Goal: Information Seeking & Learning: Learn about a topic

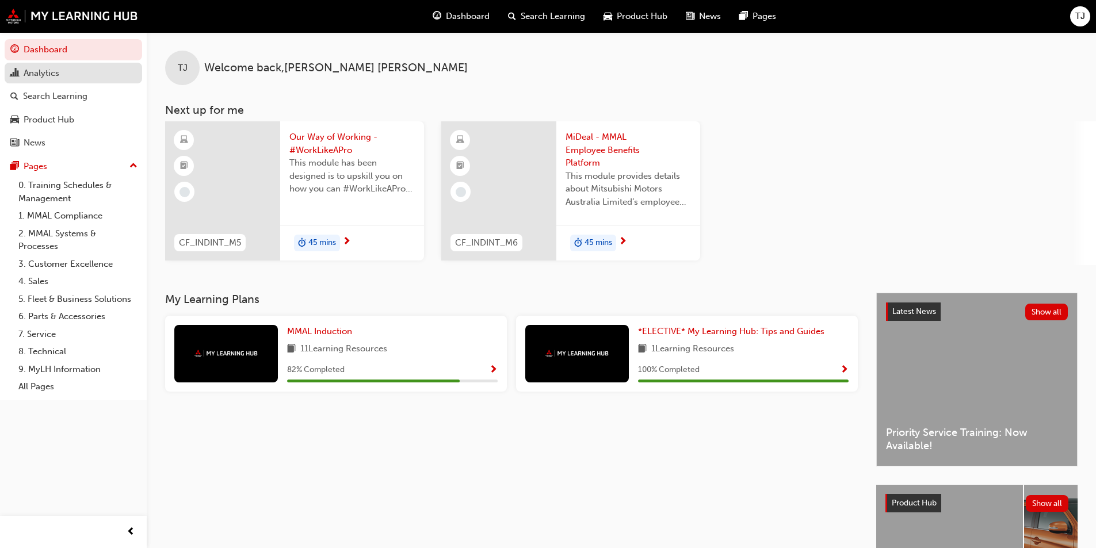
click at [52, 77] on div "Analytics" at bounding box center [42, 73] width 36 height 13
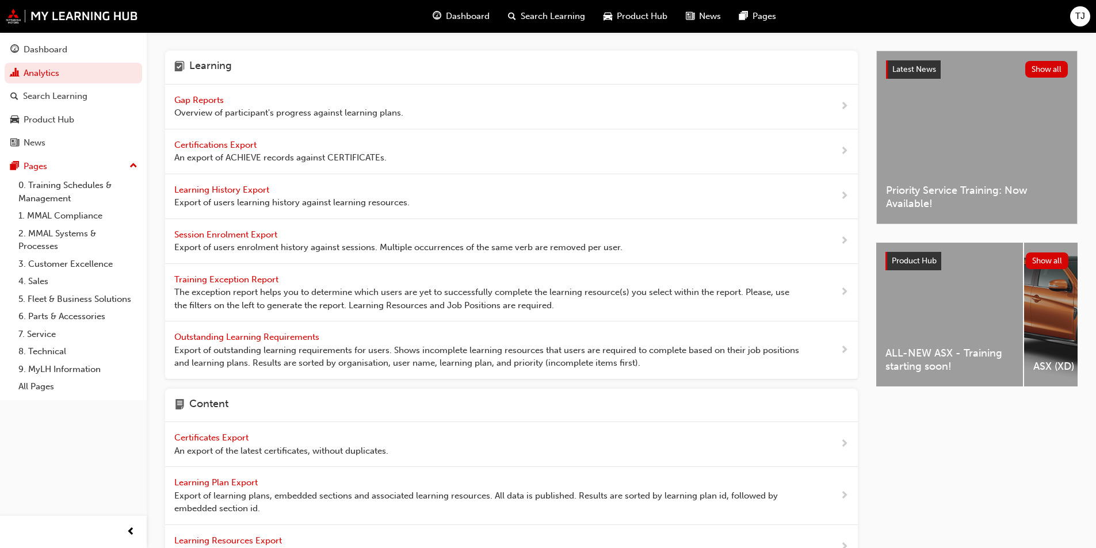
click at [198, 97] on span "Gap Reports" at bounding box center [200, 100] width 52 height 10
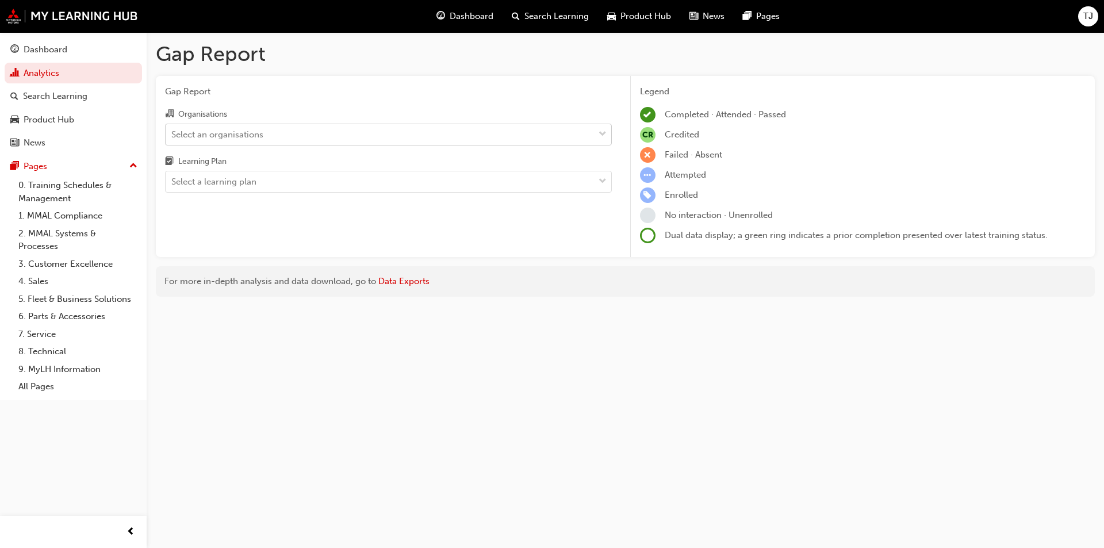
click at [222, 137] on div "Select an organisations" at bounding box center [217, 134] width 92 height 13
click at [173, 137] on input "Organisations Select an organisations" at bounding box center [171, 134] width 1 height 10
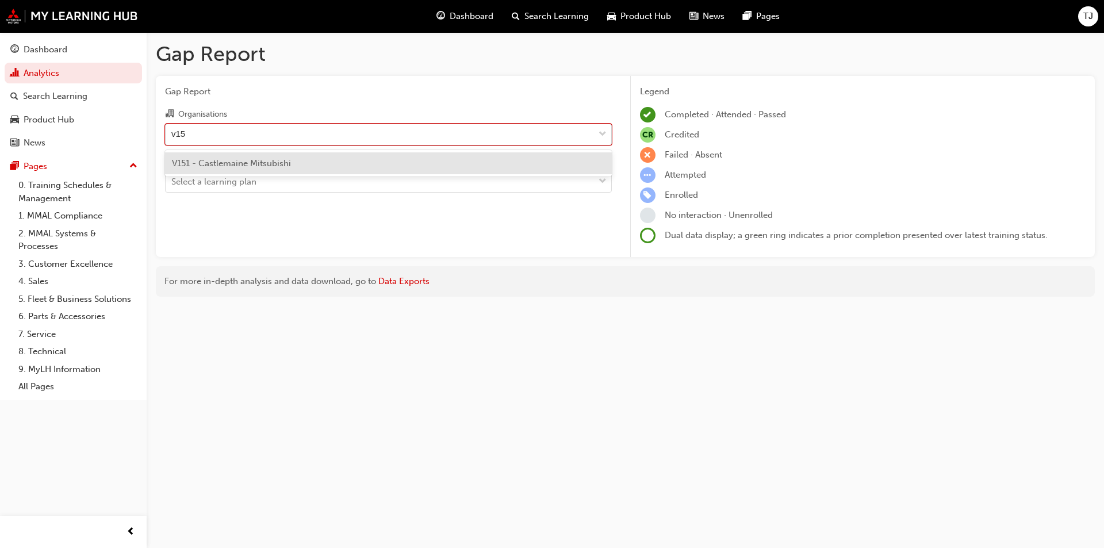
type input "v151"
click at [223, 169] on div "V151 - Castlemaine Mitsubishi" at bounding box center [388, 163] width 447 height 22
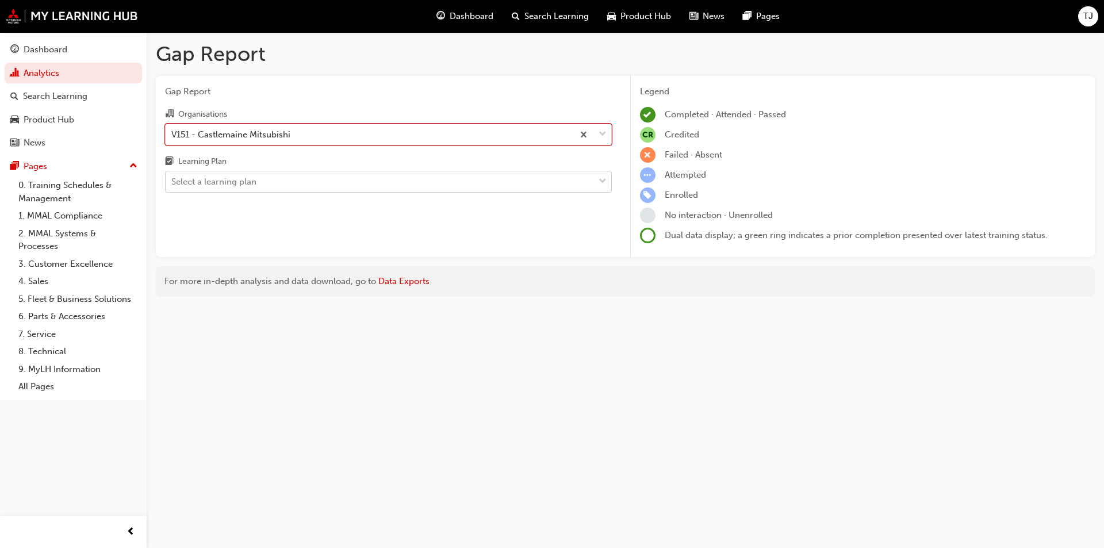
click at [296, 178] on div "Select a learning plan" at bounding box center [380, 182] width 428 height 20
click at [173, 178] on input "Learning Plan Select a learning plan" at bounding box center [171, 182] width 1 height 10
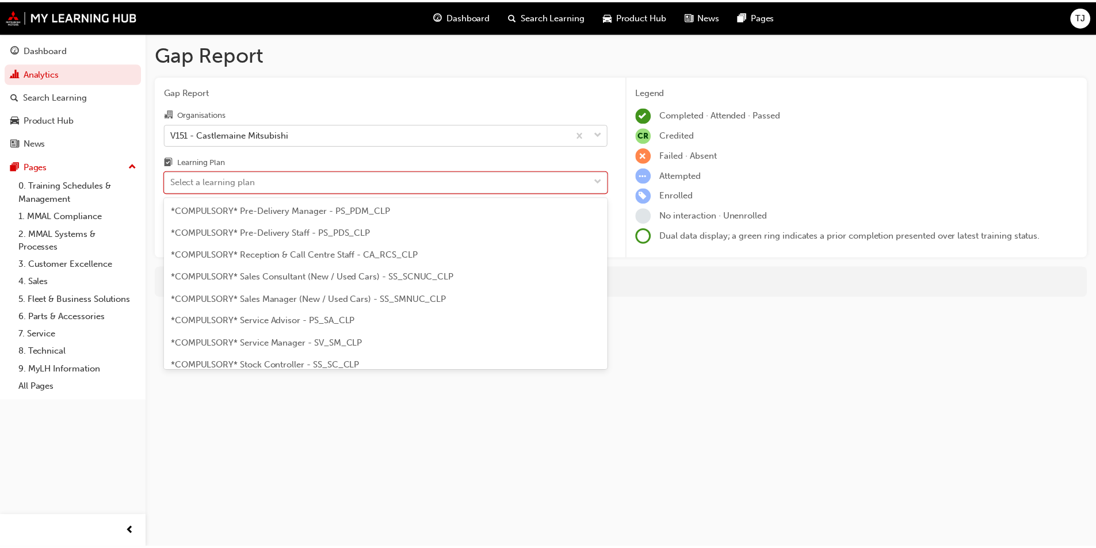
scroll to position [345, 0]
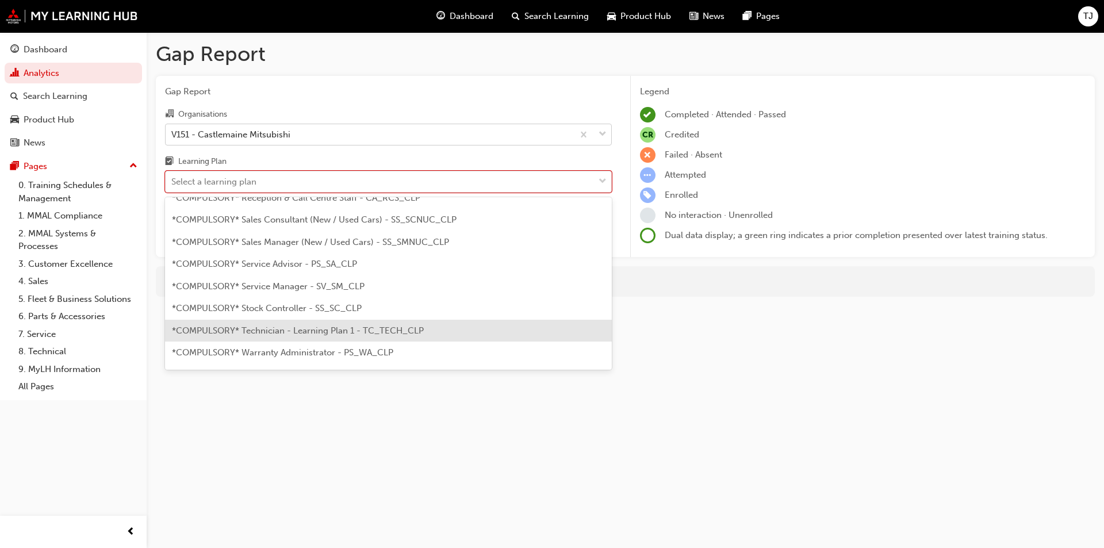
click at [263, 328] on span "*COMPULSORY* Technician - Learning Plan 1 - TC_TECH_CLP" at bounding box center [298, 331] width 252 height 10
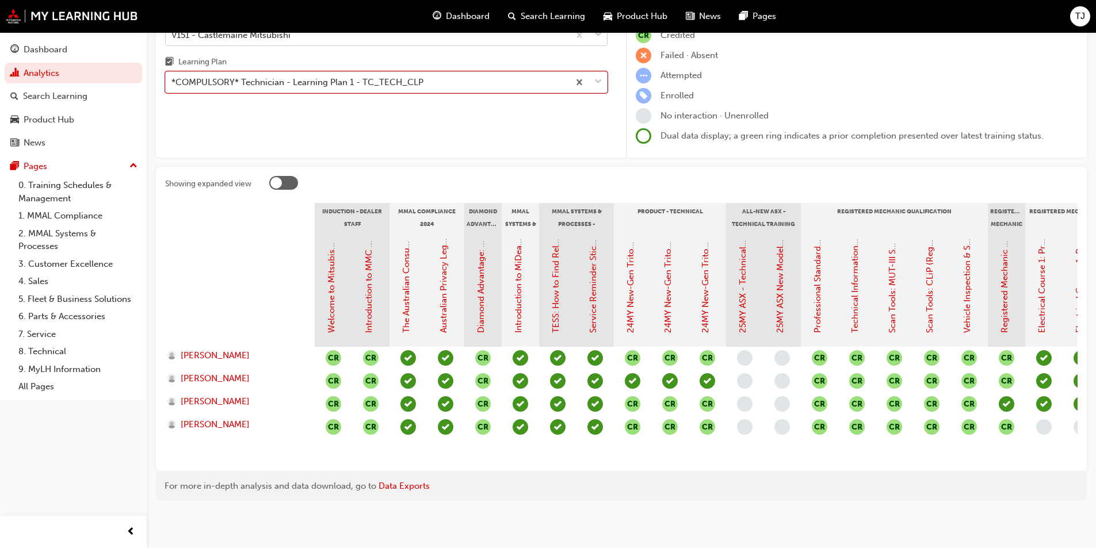
click at [307, 76] on div "*COMPULSORY* Technician - Learning Plan 1 - TC_TECH_CLP" at bounding box center [297, 82] width 252 height 13
click at [173, 77] on input "Learning Plan option *COMPULSORY* Technician - Learning Plan 1 - TC_TECH_CLP, s…" at bounding box center [171, 82] width 1 height 10
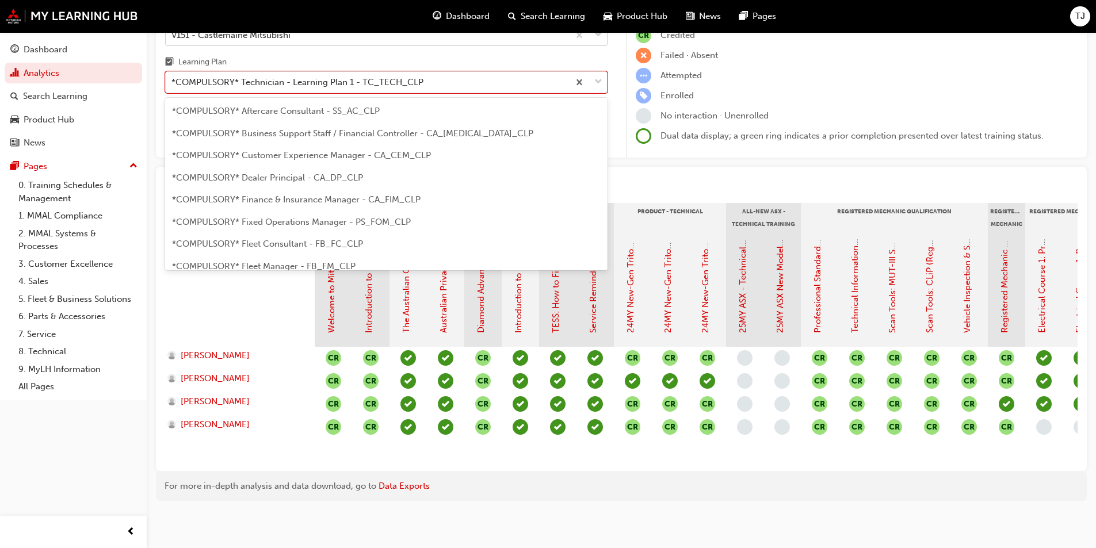
scroll to position [325, 0]
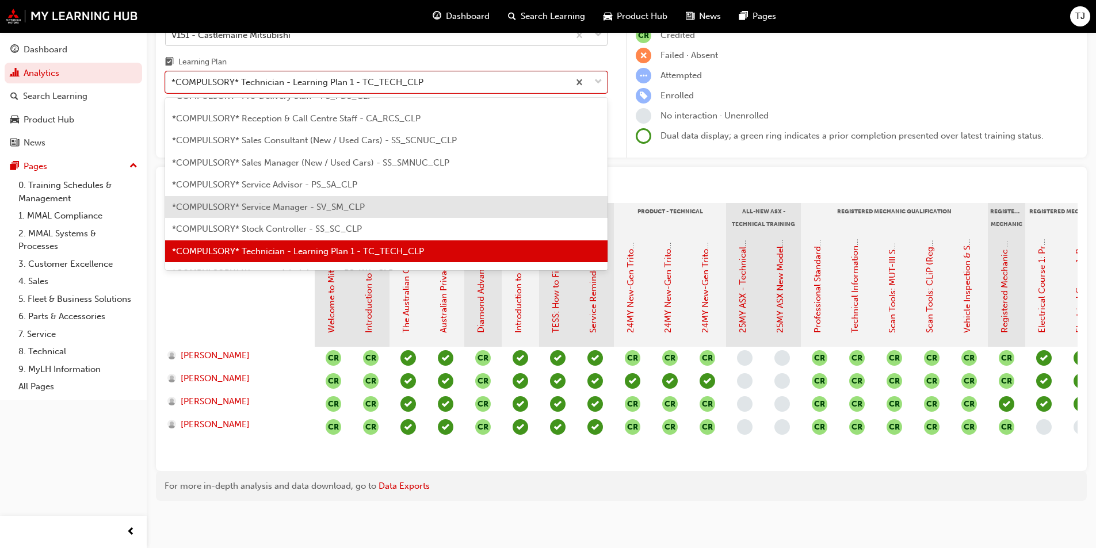
click at [288, 202] on span "*COMPULSORY* Service Manager - SV_SM_CLP" at bounding box center [268, 207] width 193 height 10
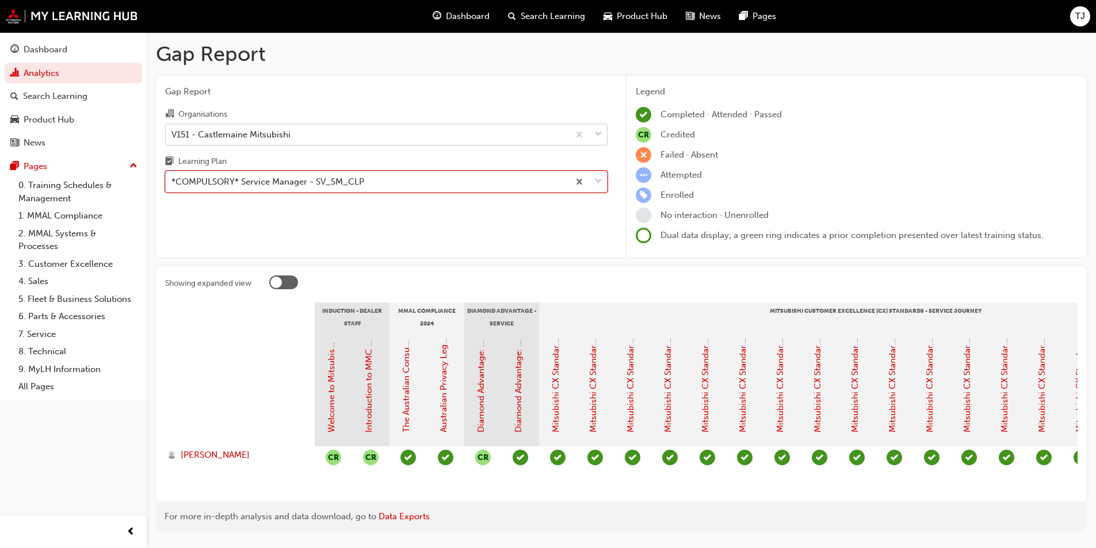
drag, startPoint x: 223, startPoint y: 185, endPoint x: 243, endPoint y: 192, distance: 22.0
click at [223, 185] on div "*COMPULSORY* Service Manager - SV_SM_CLP" at bounding box center [267, 181] width 193 height 13
click at [173, 185] on input "Learning Plan option *COMPULSORY* Service Manager - SV_SM_CLP, selected. 0 resu…" at bounding box center [171, 182] width 1 height 10
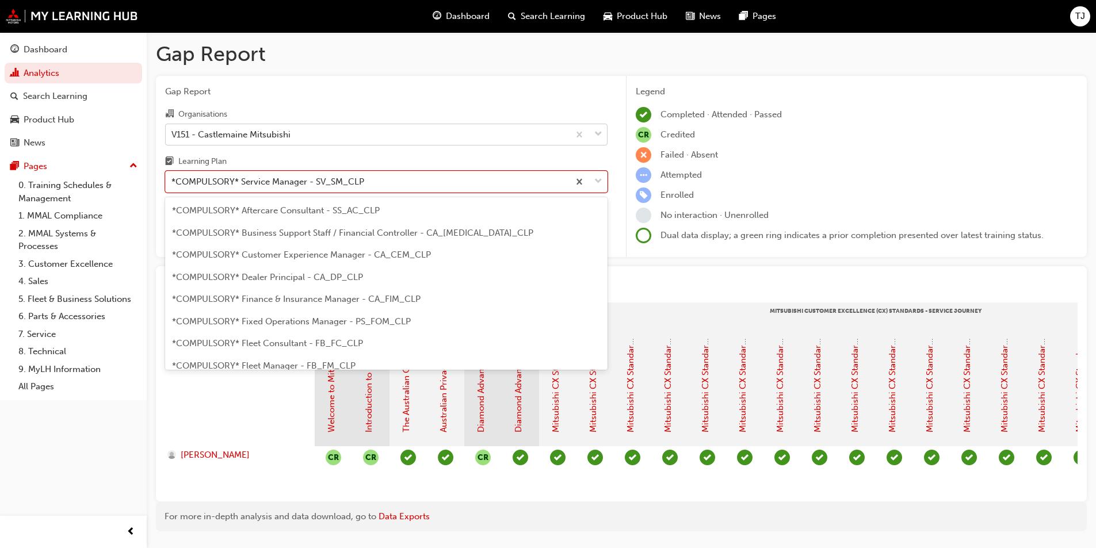
scroll to position [281, 0]
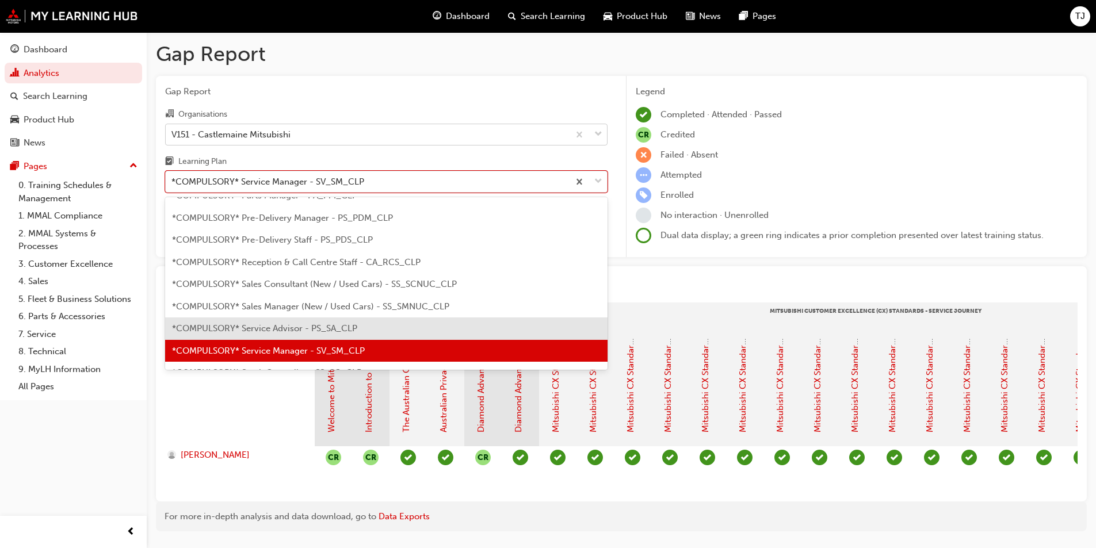
click at [306, 321] on div "*COMPULSORY* Service Advisor - PS_SA_CLP" at bounding box center [386, 328] width 442 height 22
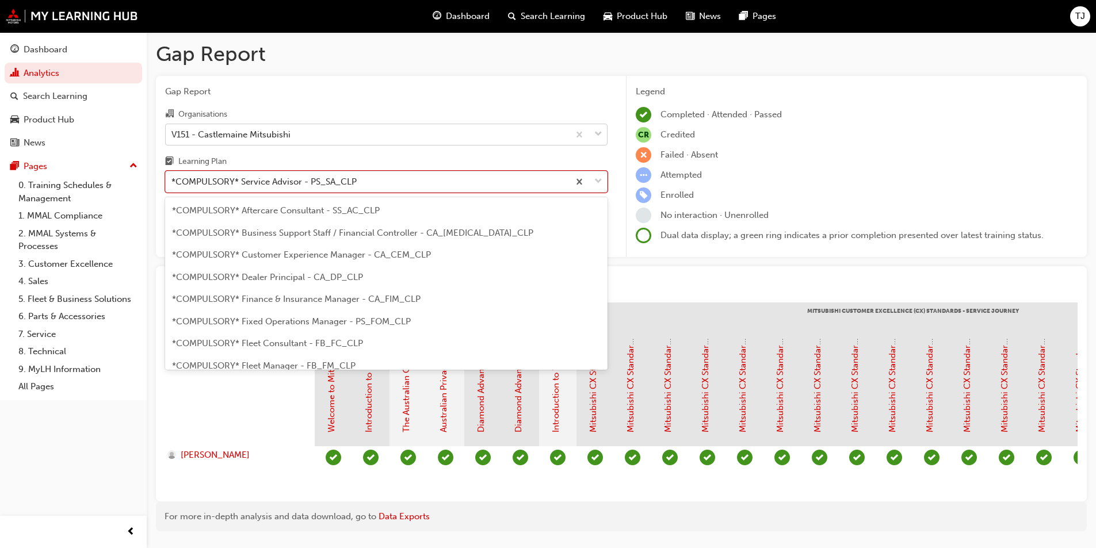
click at [234, 183] on div "*COMPULSORY* Service Advisor - PS_SA_CLP" at bounding box center [263, 181] width 185 height 13
click at [173, 183] on input "Learning Plan option *COMPULSORY* Service Advisor - PS_SA_CLP, selected. option…" at bounding box center [171, 182] width 1 height 10
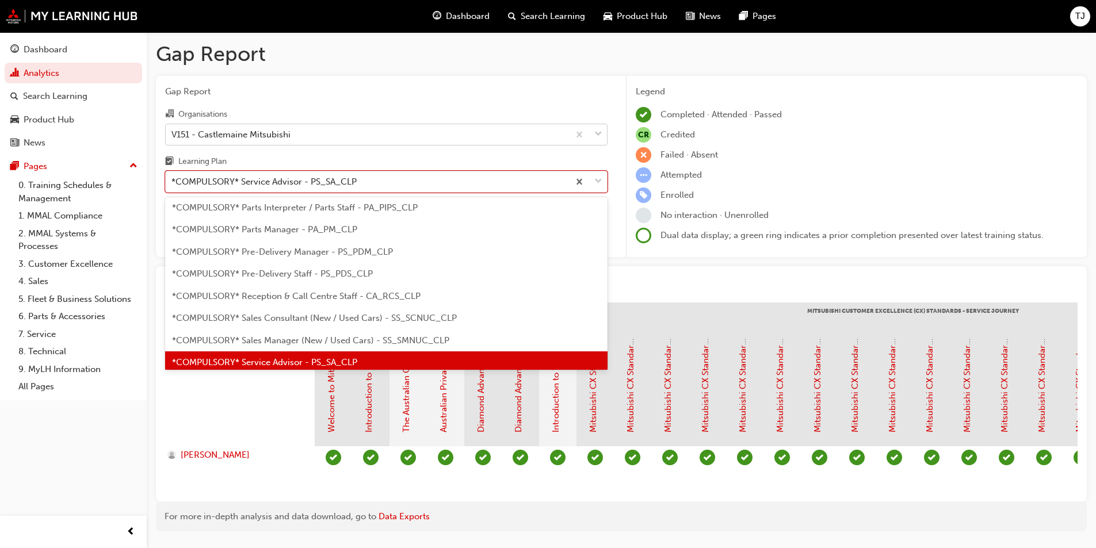
scroll to position [316, 0]
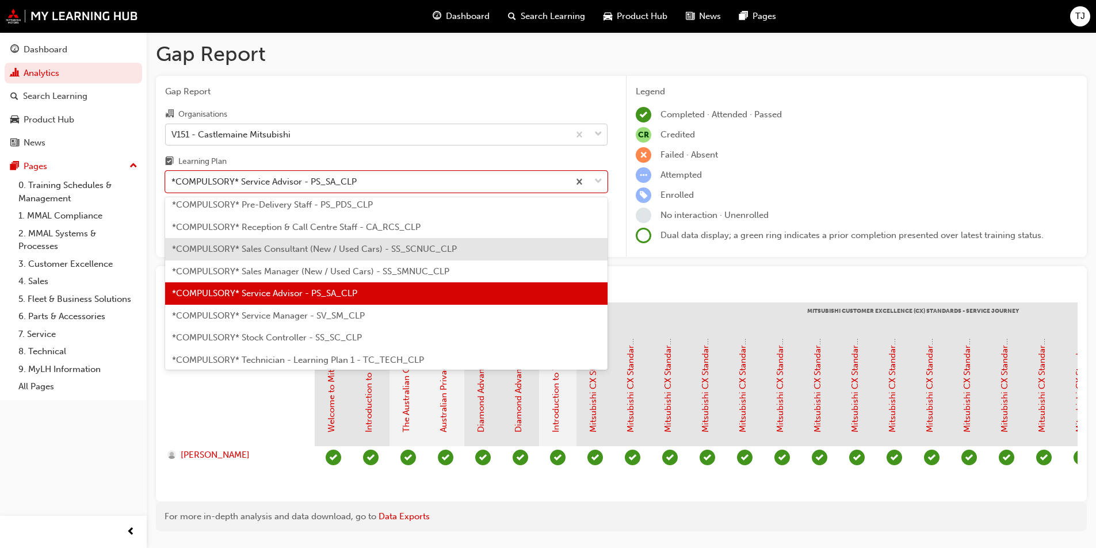
click at [244, 252] on span "*COMPULSORY* Sales Consultant (New / Used Cars) - SS_SCNUC_CLP" at bounding box center [314, 249] width 285 height 10
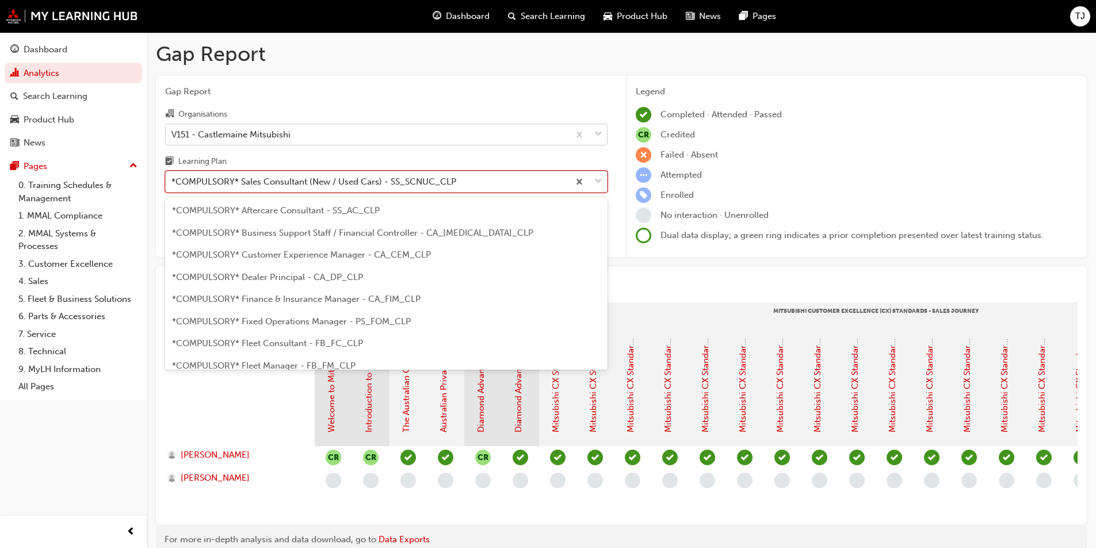
click at [224, 185] on div "*COMPULSORY* Sales Consultant (New / Used Cars) - SS_SCNUC_CLP" at bounding box center [313, 181] width 285 height 13
click at [173, 185] on input "Learning Plan option *COMPULSORY* Sales Consultant (New / Used Cars) - SS_SCNUC…" at bounding box center [171, 182] width 1 height 10
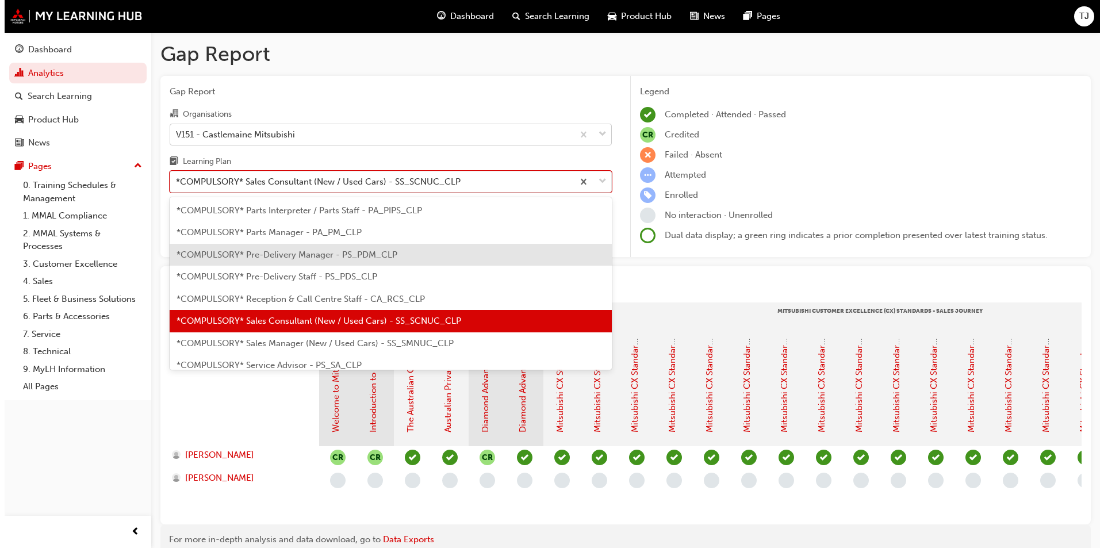
scroll to position [271, 0]
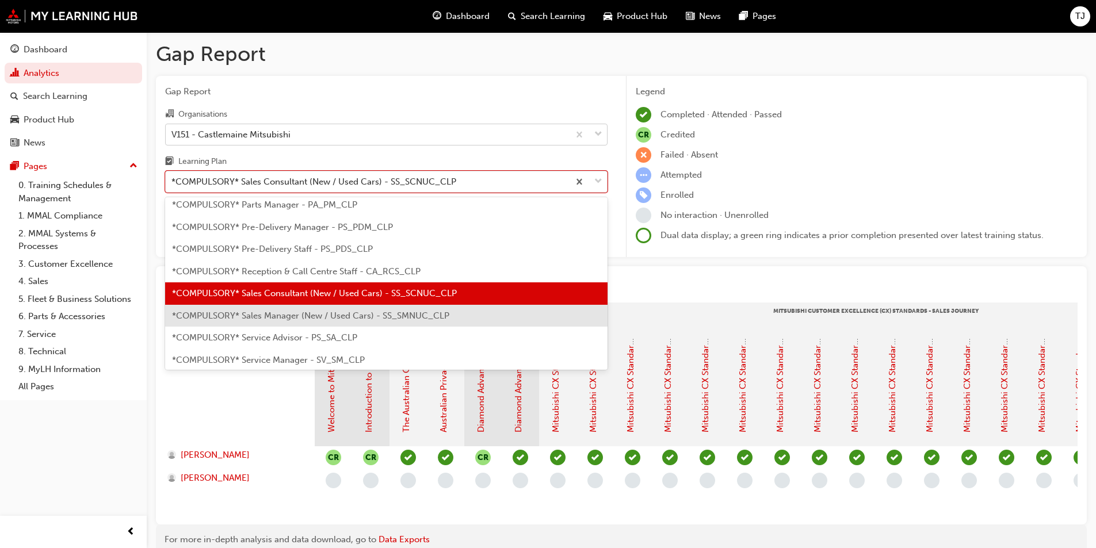
click at [273, 313] on span "*COMPULSORY* Sales Manager (New / Used Cars) - SS_SMNUC_CLP" at bounding box center [310, 316] width 277 height 10
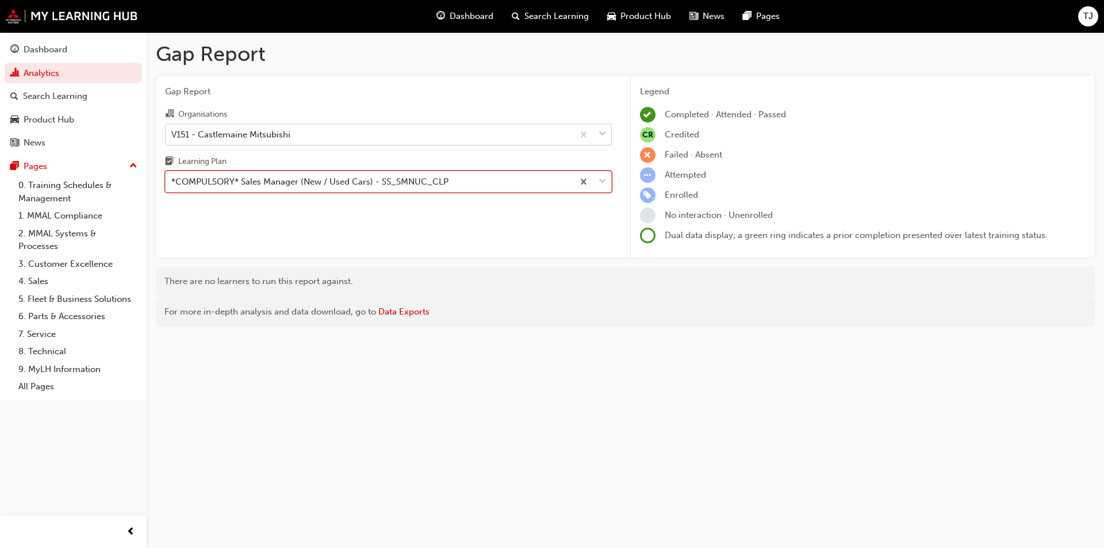
click at [242, 182] on div "*COMPULSORY* Sales Manager (New / Used Cars) - SS_SMNUC_CLP" at bounding box center [309, 181] width 277 height 13
click at [173, 182] on input "Learning Plan option *COMPULSORY* Sales Manager (New / Used Cars) - SS_SMNUC_CL…" at bounding box center [171, 182] width 1 height 10
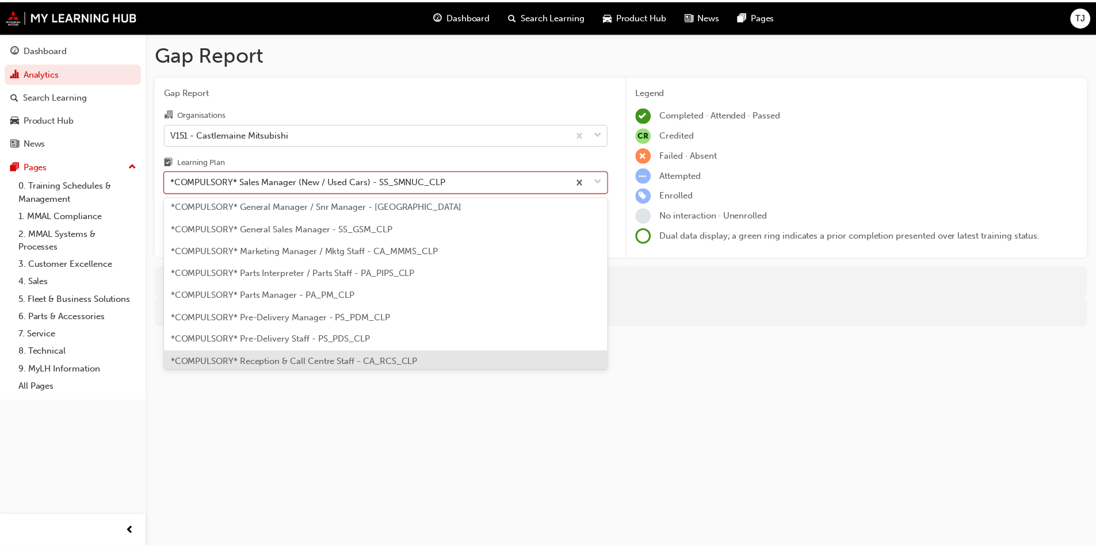
scroll to position [179, 0]
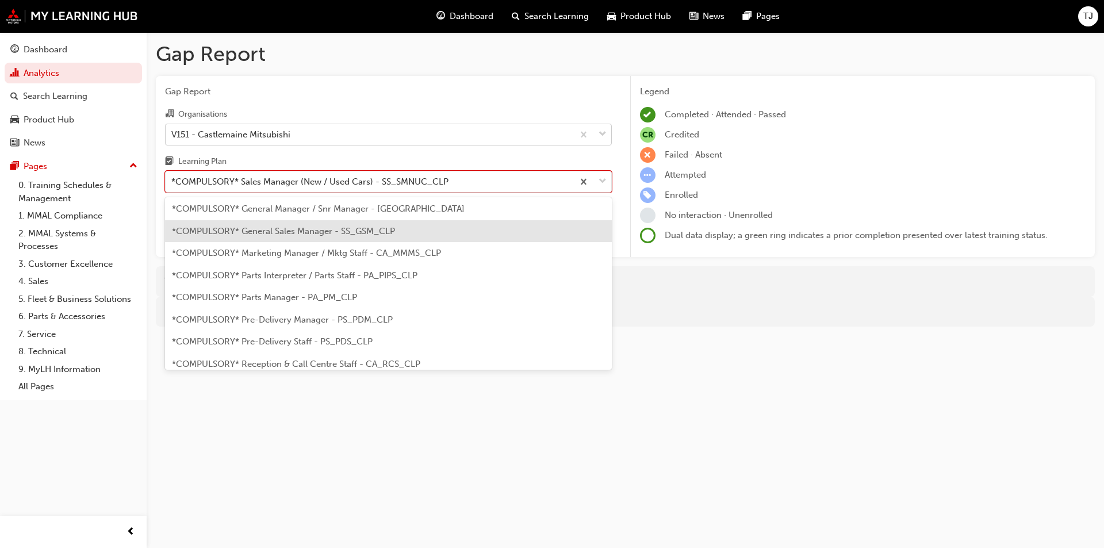
click at [249, 238] on div "*COMPULSORY* General Sales Manager - SS_GSM_CLP" at bounding box center [388, 231] width 447 height 22
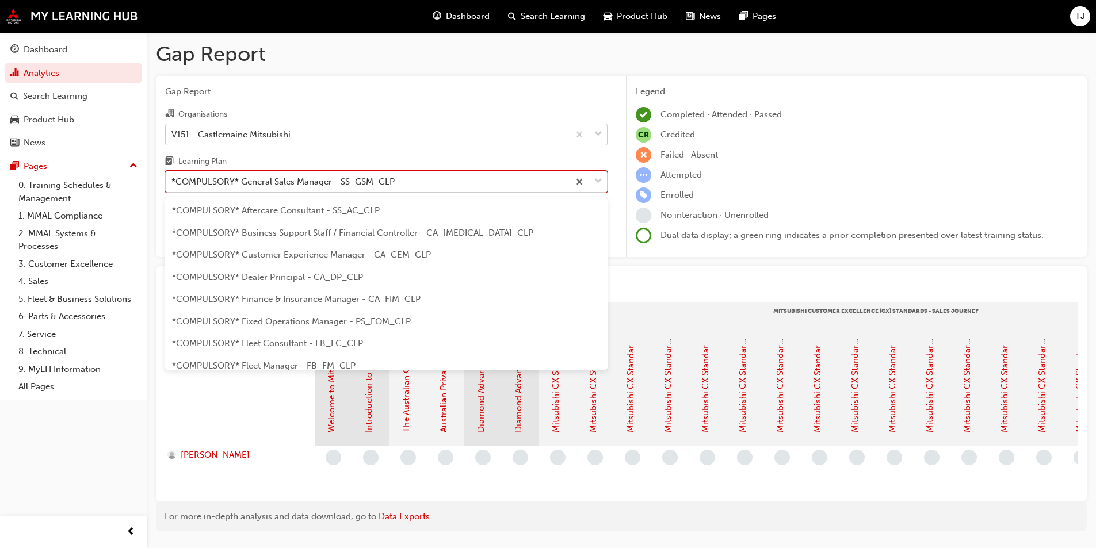
click at [256, 187] on div "*COMPULSORY* General Sales Manager - SS_GSM_CLP" at bounding box center [282, 181] width 223 height 13
click at [173, 186] on input "Learning Plan option *COMPULSORY* General Sales Manager - SS_GSM_CLP, selected.…" at bounding box center [171, 182] width 1 height 10
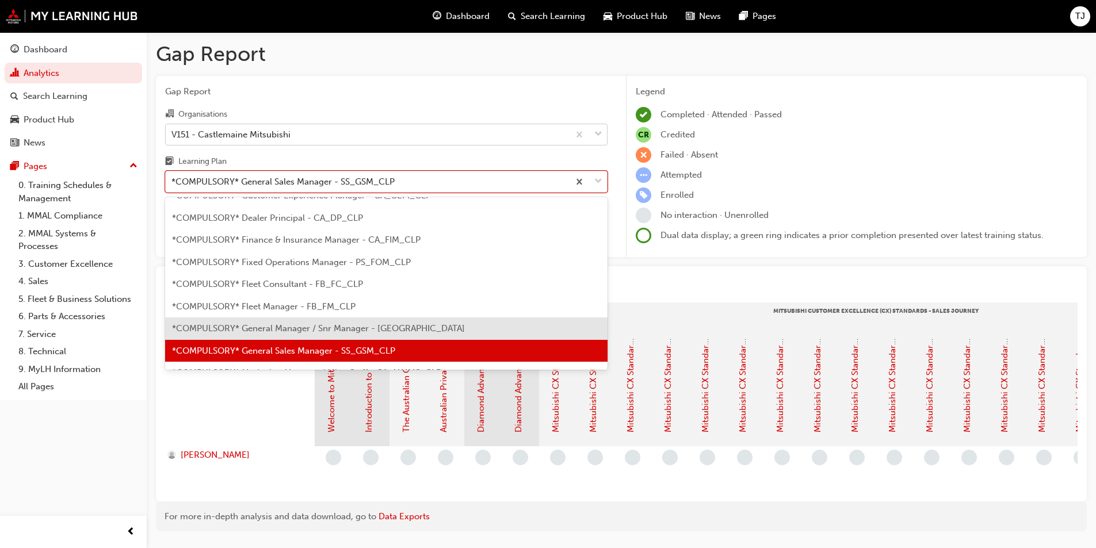
click at [259, 333] on span "*COMPULSORY* General Manager / Snr Manager - [GEOGRAPHIC_DATA]" at bounding box center [318, 328] width 293 height 10
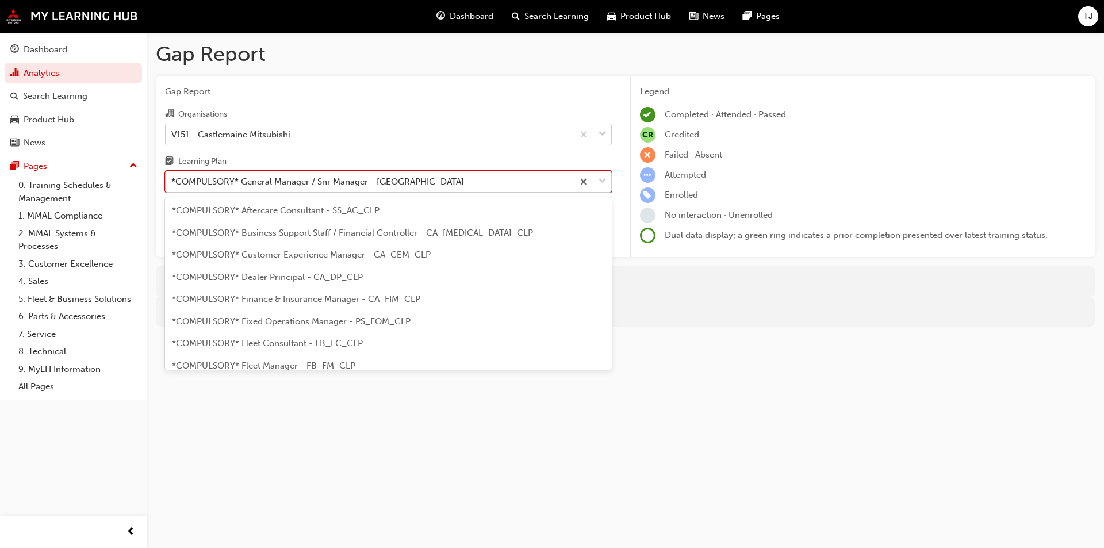
click at [274, 183] on div "*COMPULSORY* General Manager / Snr Manager - [GEOGRAPHIC_DATA]" at bounding box center [317, 181] width 293 height 13
click at [173, 183] on input "Learning Plan option *COMPULSORY* General Manager / Snr Manager - [GEOGRAPHIC_D…" at bounding box center [171, 182] width 1 height 10
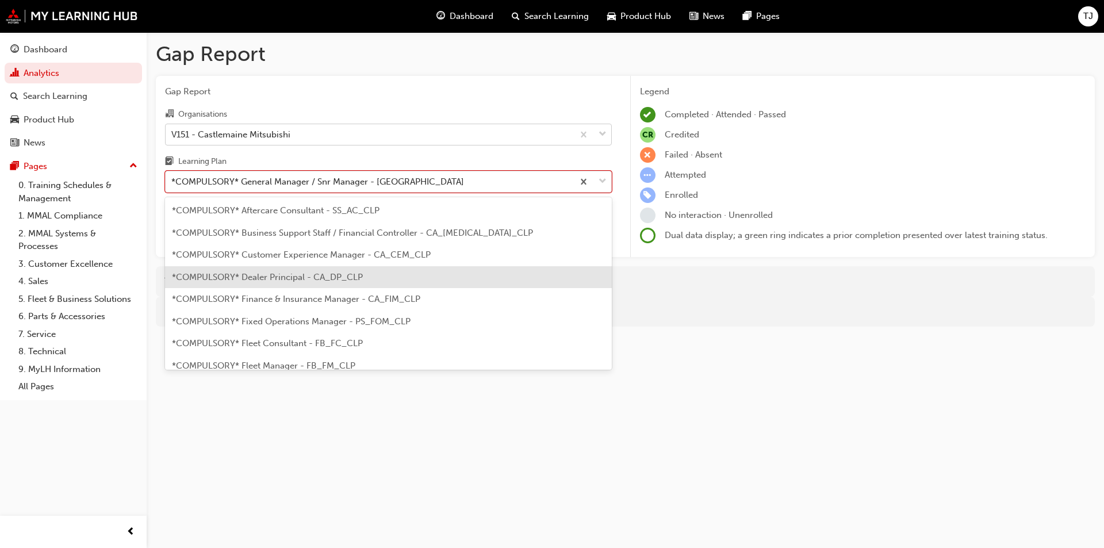
click at [271, 282] on div "*COMPULSORY* Dealer Principal - CA_DP_CLP" at bounding box center [388, 277] width 447 height 22
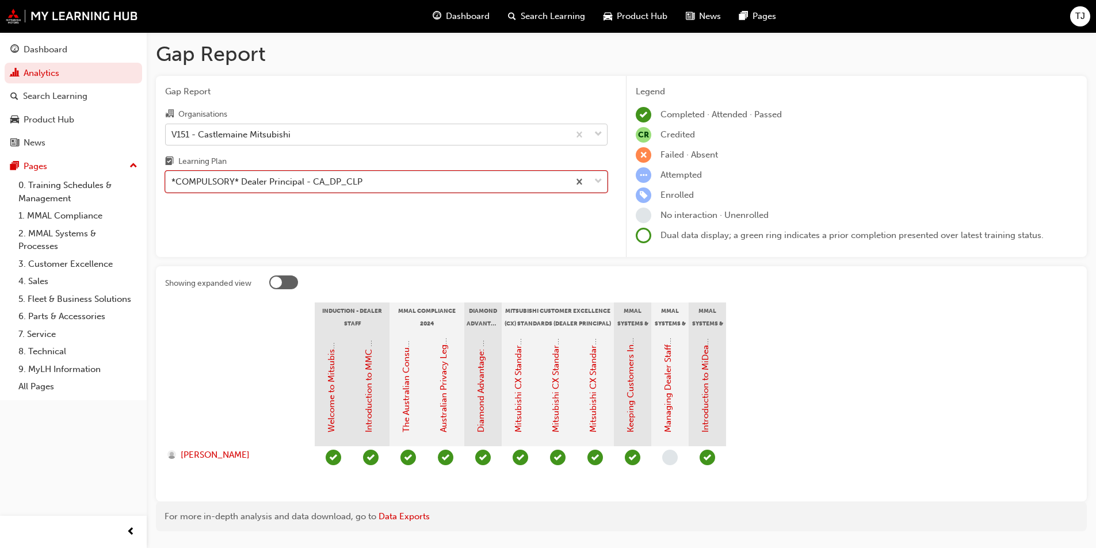
click at [278, 176] on div "*COMPULSORY* Dealer Principal - CA_DP_CLP" at bounding box center [266, 181] width 191 height 13
click at [173, 177] on input "Learning Plan option *COMPULSORY* Dealer Principal - CA_DP_CLP, selected. 0 res…" at bounding box center [171, 182] width 1 height 10
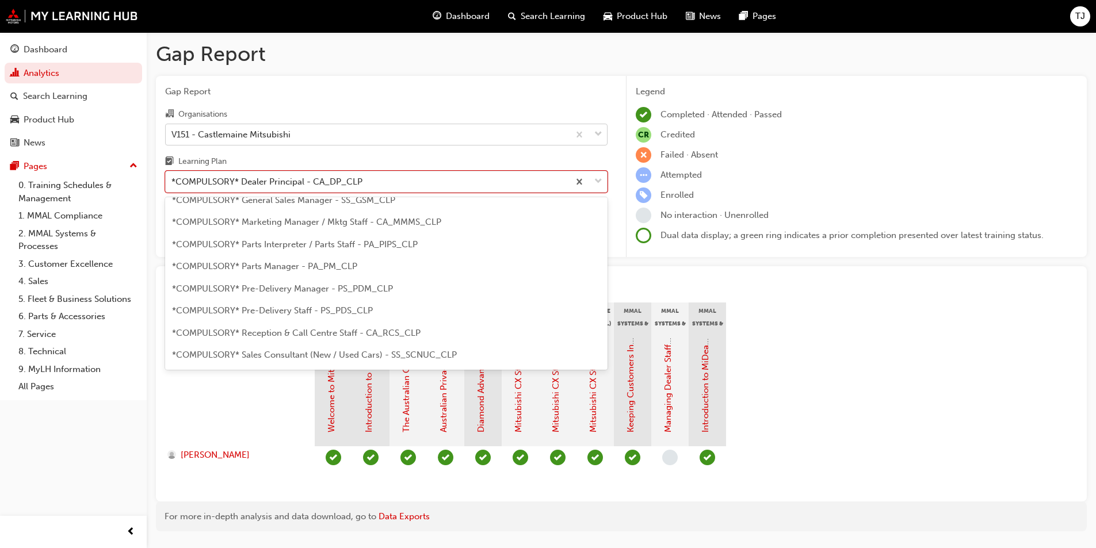
scroll to position [230, 0]
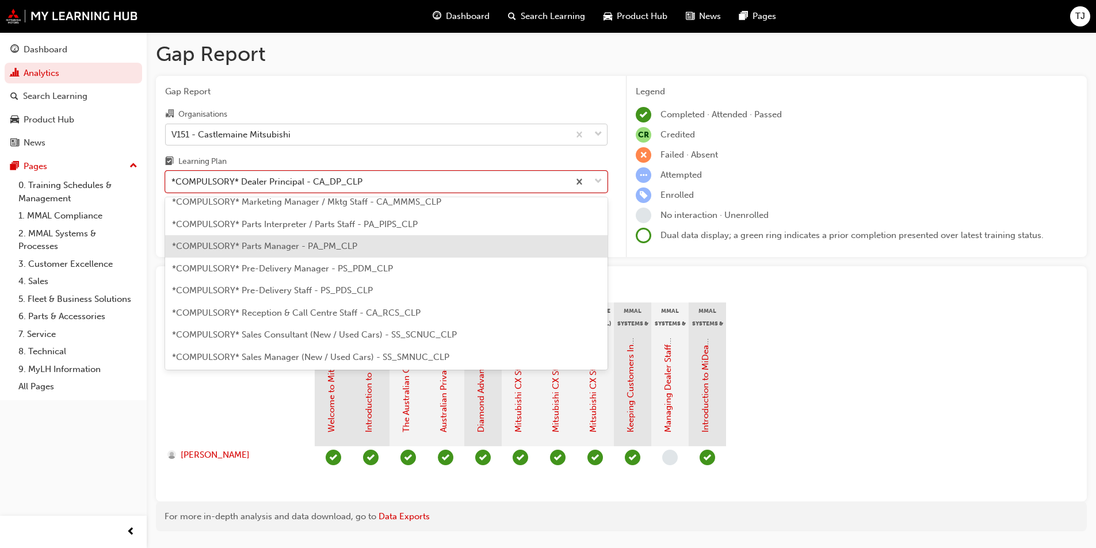
click at [246, 245] on span "*COMPULSORY* Parts Manager - PA_PM_CLP" at bounding box center [264, 246] width 185 height 10
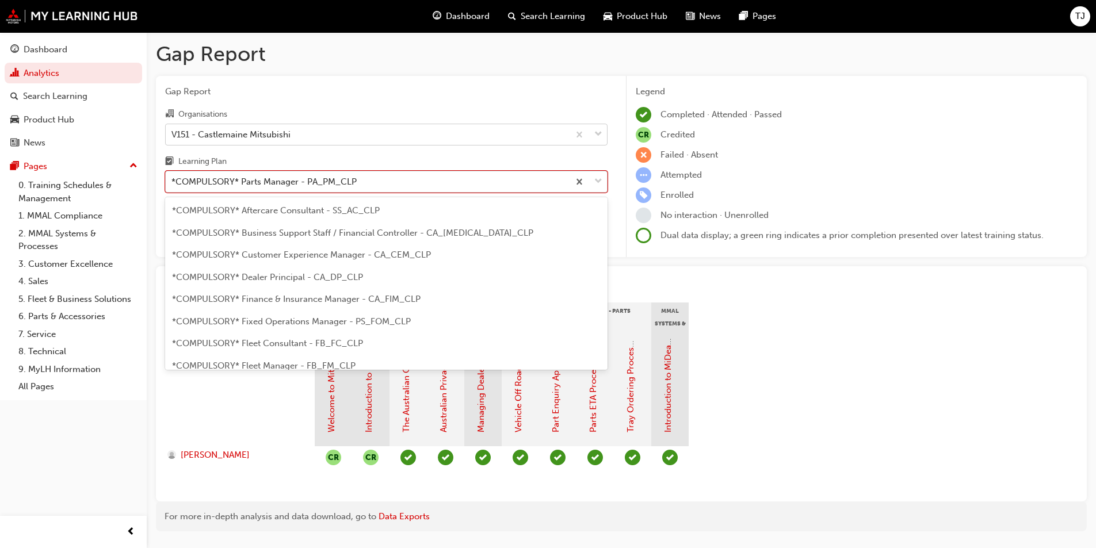
click at [238, 177] on div "*COMPULSORY* Parts Manager - PA_PM_CLP" at bounding box center [263, 181] width 185 height 13
click at [173, 177] on input "Learning Plan option *COMPULSORY* Parts Manager - PA_PM_CLP, selected. option *…" at bounding box center [171, 182] width 1 height 10
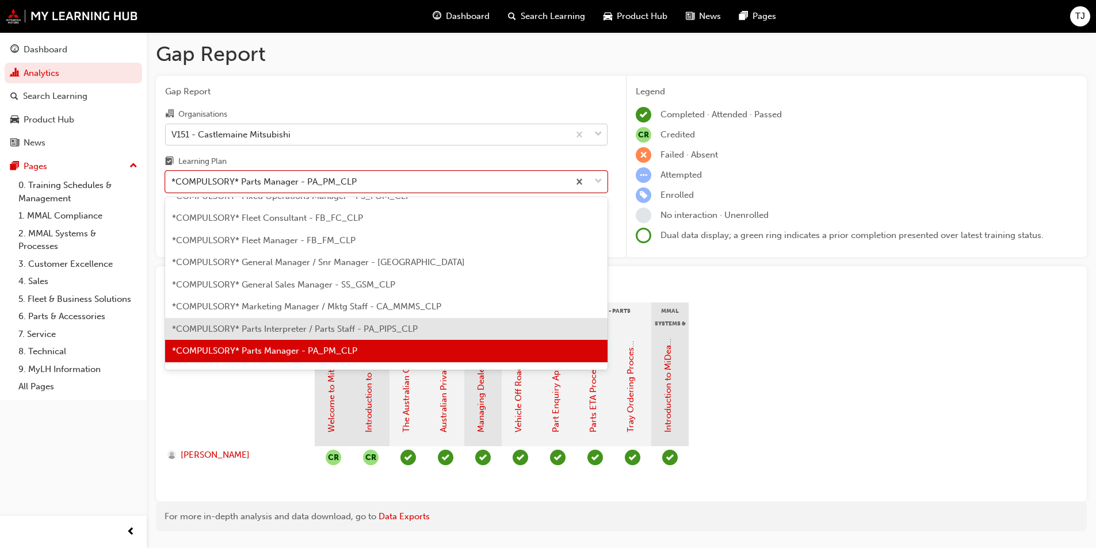
click at [243, 327] on span "*COMPULSORY* Parts Interpreter / Parts Staff - PA_PIPS_CLP" at bounding box center [295, 329] width 246 height 10
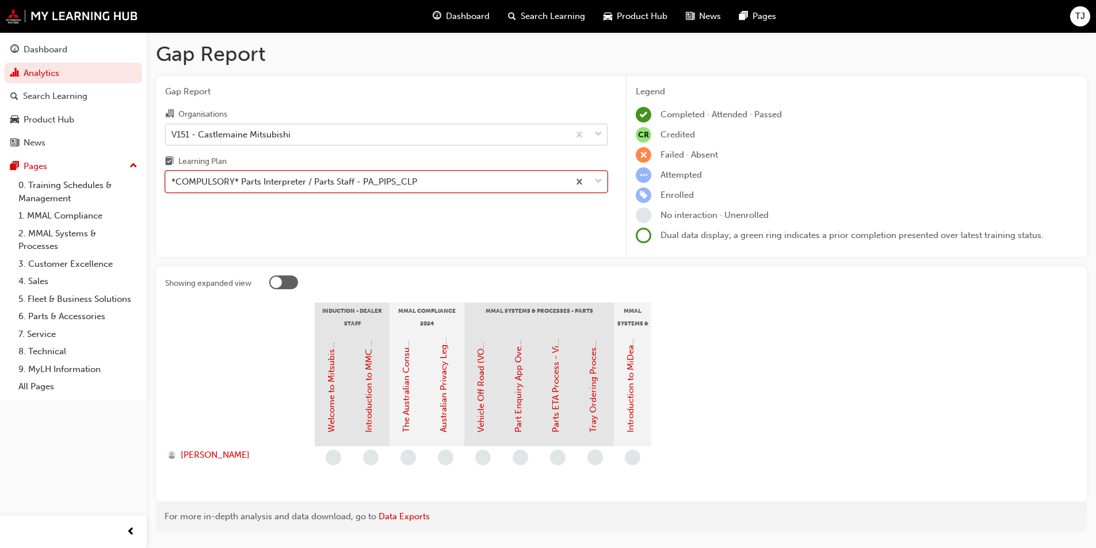
click at [293, 186] on div "*COMPULSORY* Parts Interpreter / Parts Staff - PA_PIPS_CLP" at bounding box center [294, 181] width 246 height 13
click at [173, 186] on input "Learning Plan option *COMPULSORY* Parts Interpreter / Parts Staff - PA_PIPS_CLP…" at bounding box center [171, 182] width 1 height 10
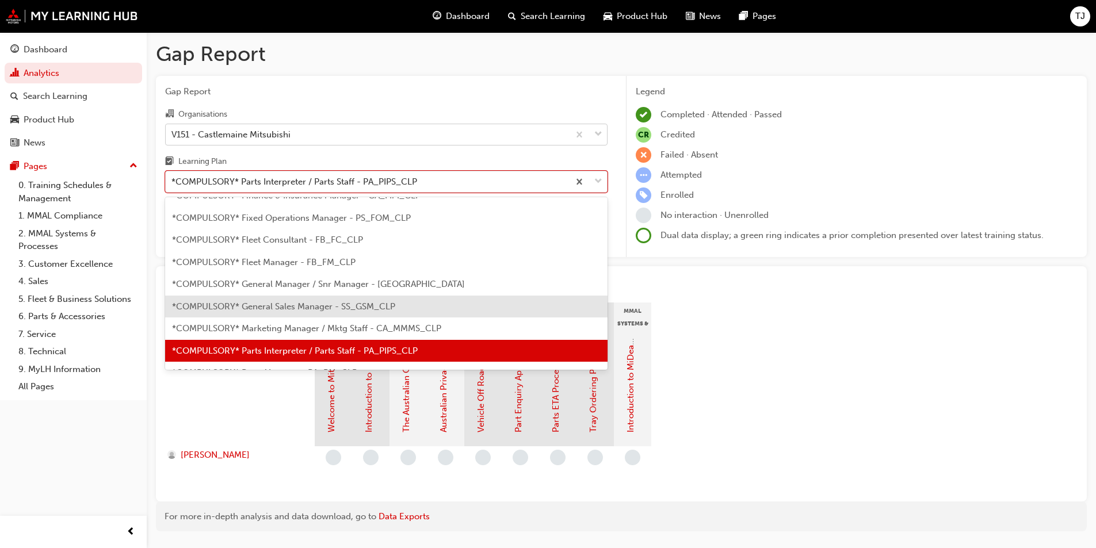
scroll to position [161, 0]
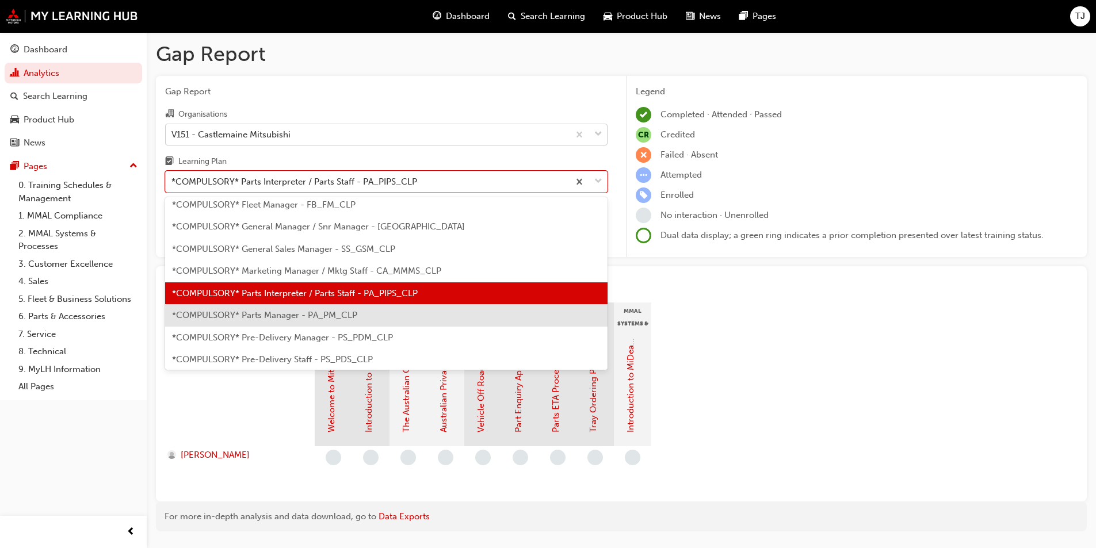
click at [264, 317] on span "*COMPULSORY* Parts Manager - PA_PM_CLP" at bounding box center [264, 315] width 185 height 10
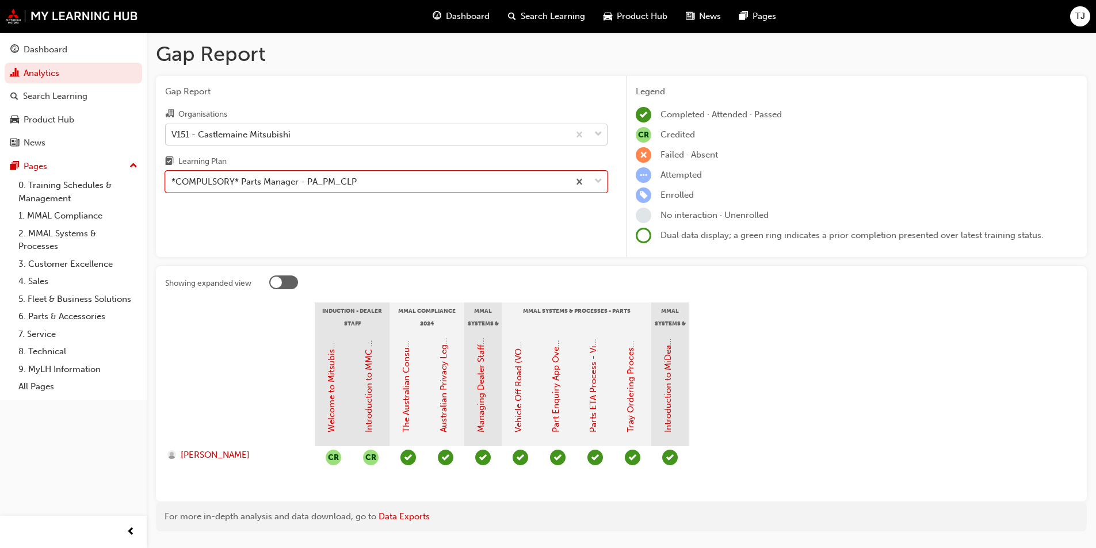
click at [239, 190] on div "*COMPULSORY* Parts Manager - PA_PM_CLP" at bounding box center [367, 182] width 403 height 20
click at [173, 186] on input "Learning Plan option *COMPULSORY* Parts Manager - PA_PM_CLP, selected. 0 result…" at bounding box center [171, 182] width 1 height 10
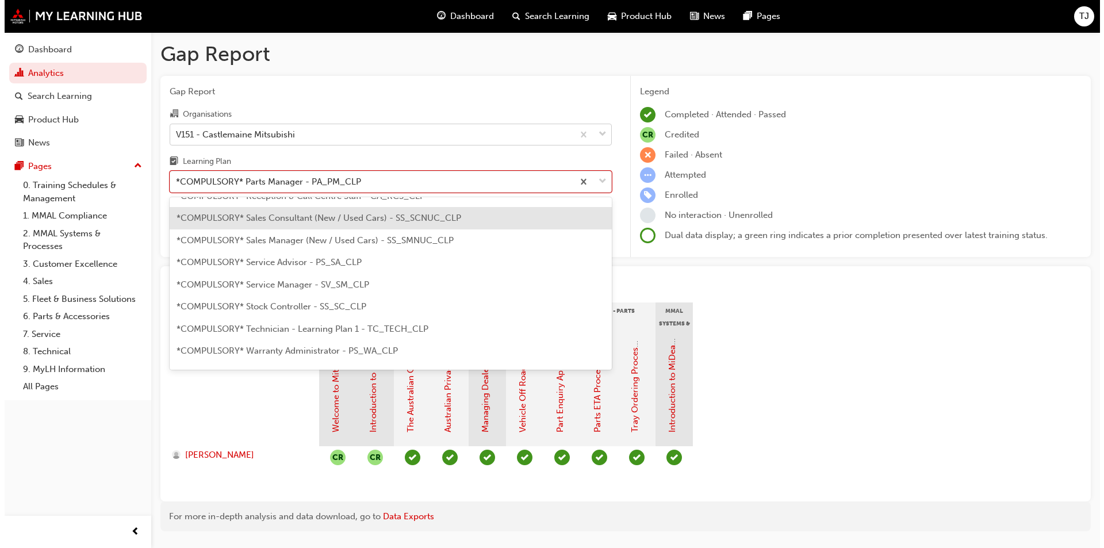
scroll to position [413, 0]
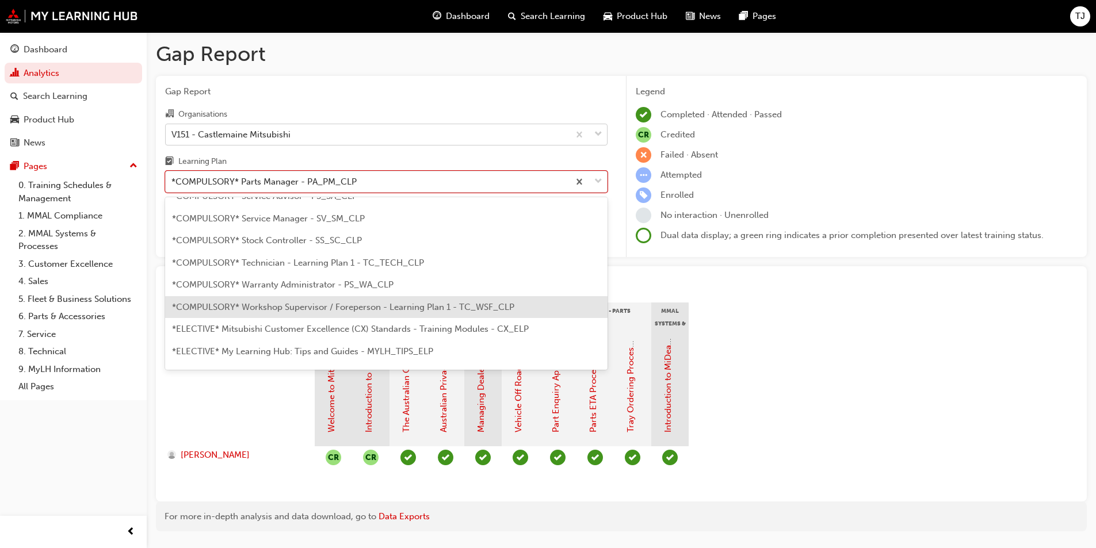
click at [293, 307] on span "*COMPULSORY* Workshop Supervisor / Foreperson - Learning Plan 1 - TC_WSF_CLP" at bounding box center [343, 307] width 342 height 10
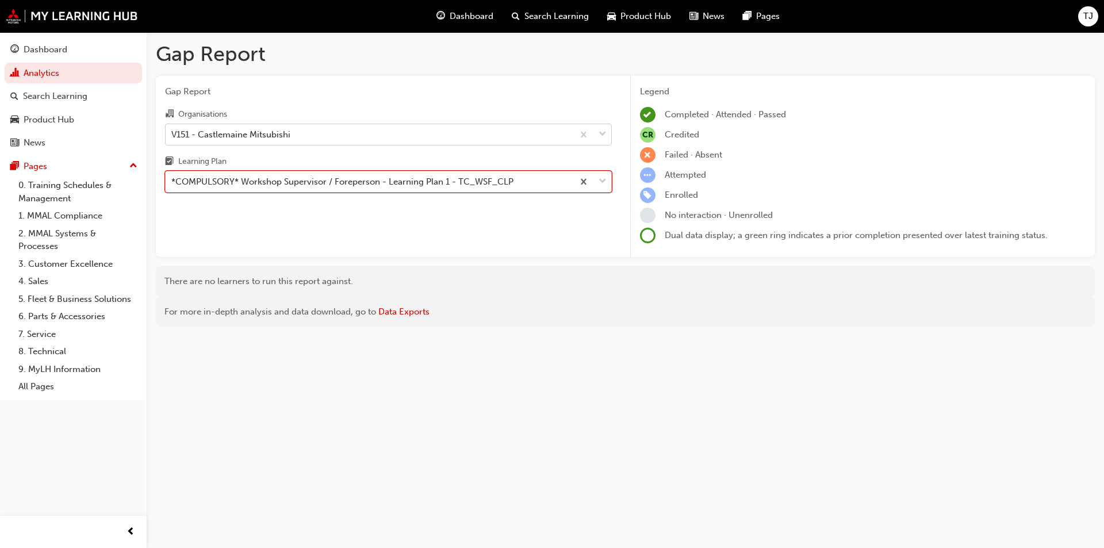
click at [286, 185] on div "*COMPULSORY* Workshop Supervisor / Foreperson - Learning Plan 1 - TC_WSF_CLP" at bounding box center [342, 181] width 342 height 13
click at [173, 185] on input "Learning Plan option *COMPULSORY* Workshop Supervisor / Foreperson - Learning P…" at bounding box center [171, 182] width 1 height 10
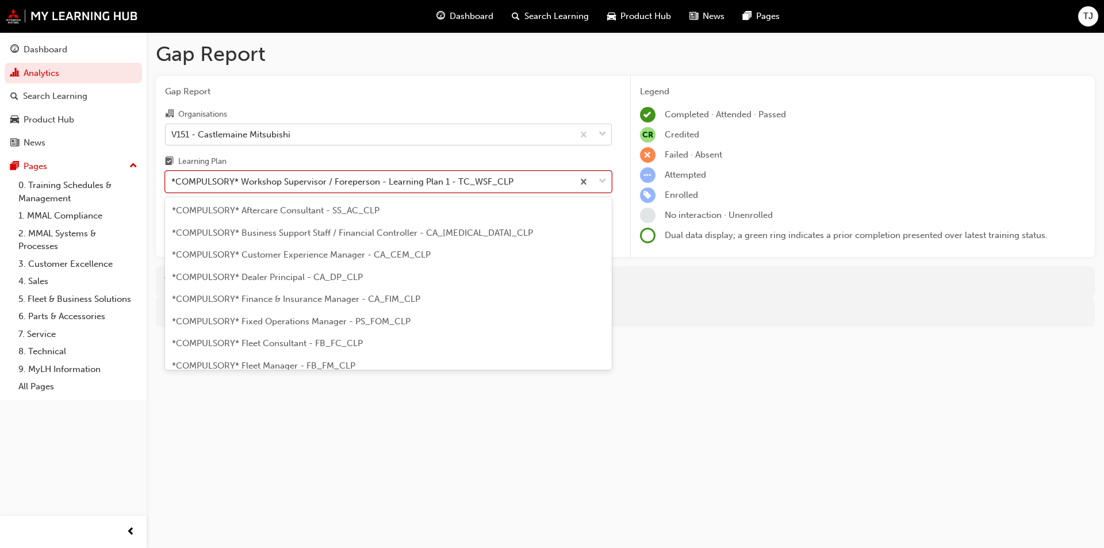
scroll to position [369, 0]
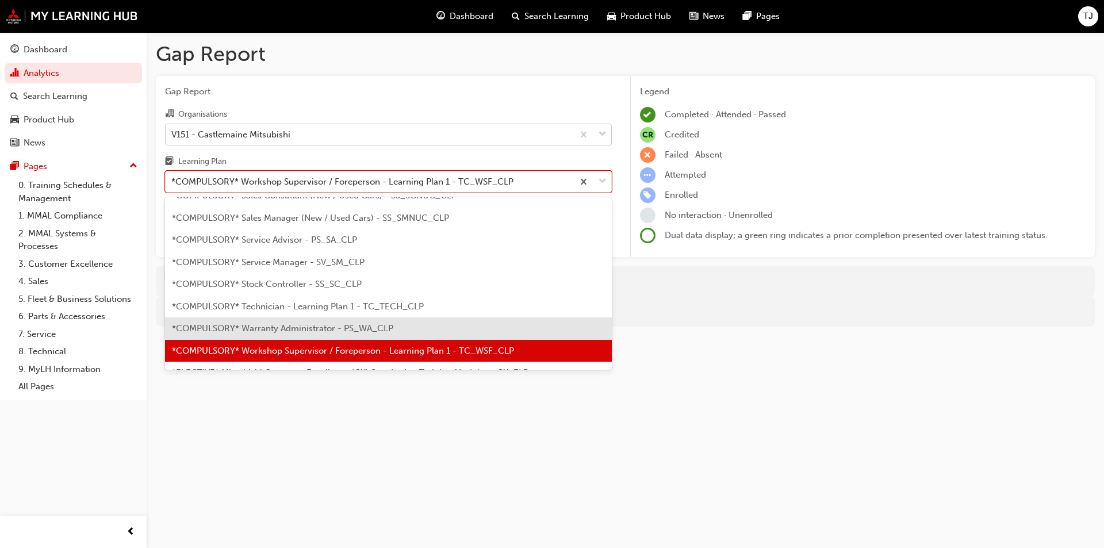
click at [294, 326] on span "*COMPULSORY* Warranty Administrator - PS_WA_CLP" at bounding box center [282, 328] width 221 height 10
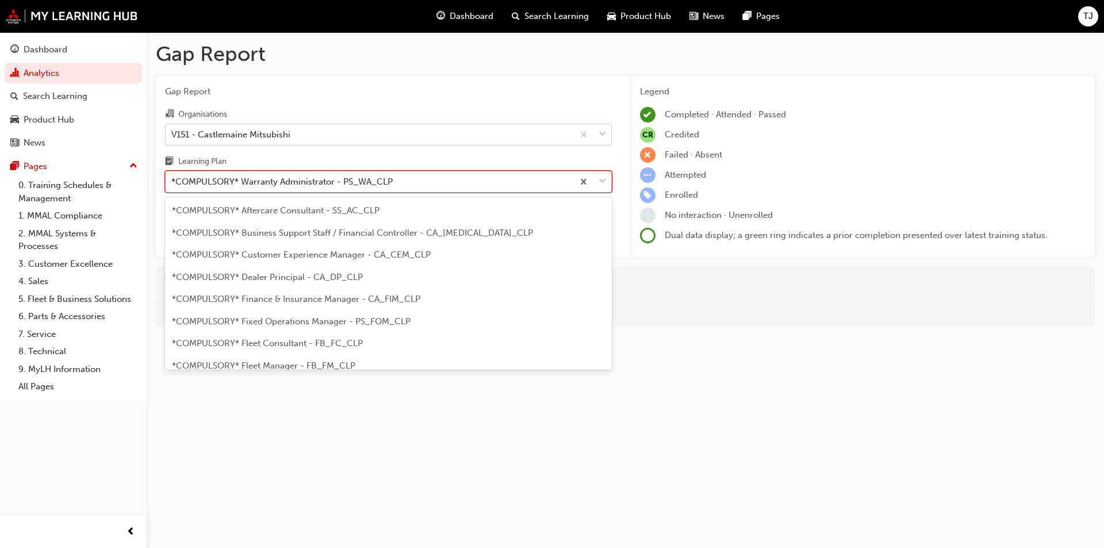
click at [331, 181] on div "*COMPULSORY* Warranty Administrator - PS_WA_CLP" at bounding box center [281, 181] width 221 height 13
click at [173, 181] on input "Learning Plan option *COMPULSORY* Warranty Administrator - PS_WA_CLP, selected.…" at bounding box center [171, 182] width 1 height 10
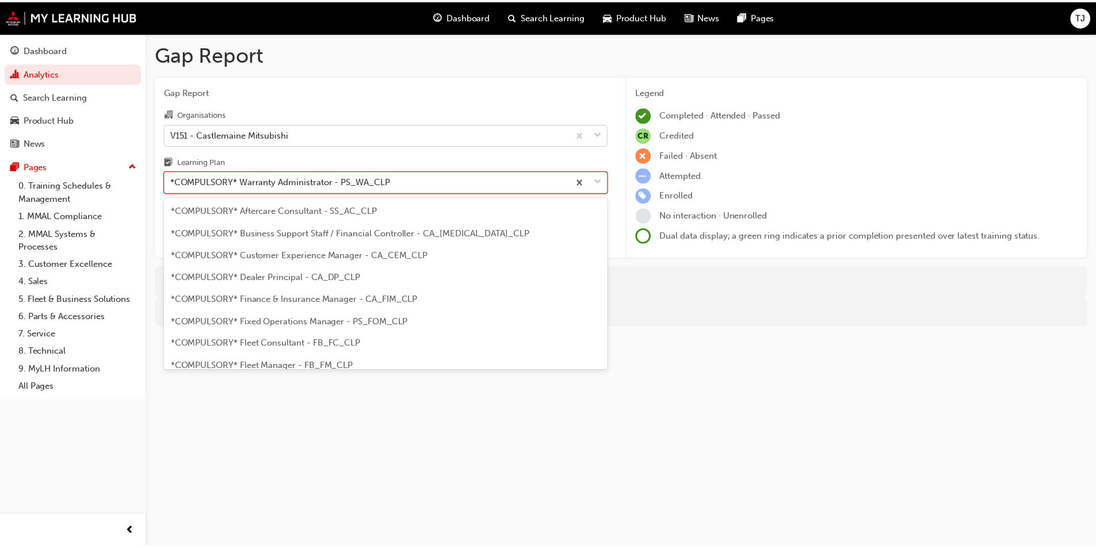
scroll to position [347, 0]
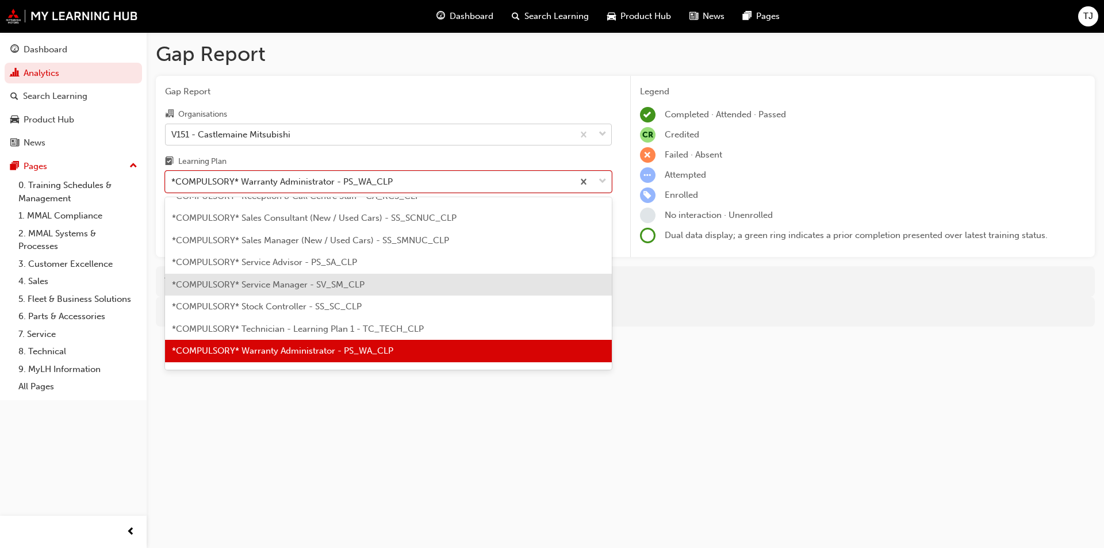
click at [269, 282] on span "*COMPULSORY* Service Manager - SV_SM_CLP" at bounding box center [268, 285] width 193 height 10
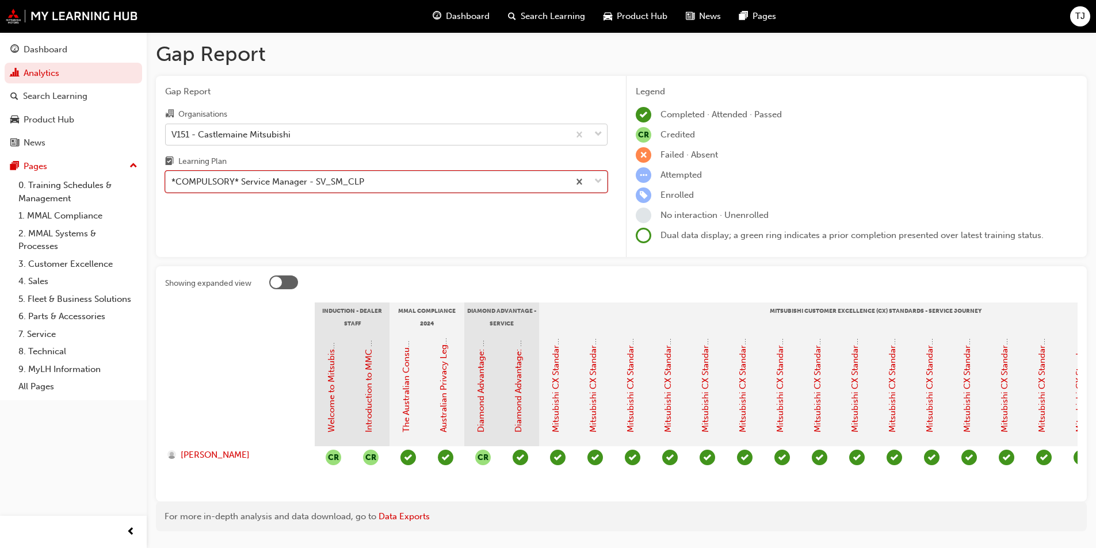
click at [266, 185] on div "*COMPULSORY* Service Manager - SV_SM_CLP" at bounding box center [267, 181] width 193 height 13
click at [173, 185] on input "Learning Plan option *COMPULSORY* Service Manager - SV_SM_CLP, selected. 0 resu…" at bounding box center [171, 182] width 1 height 10
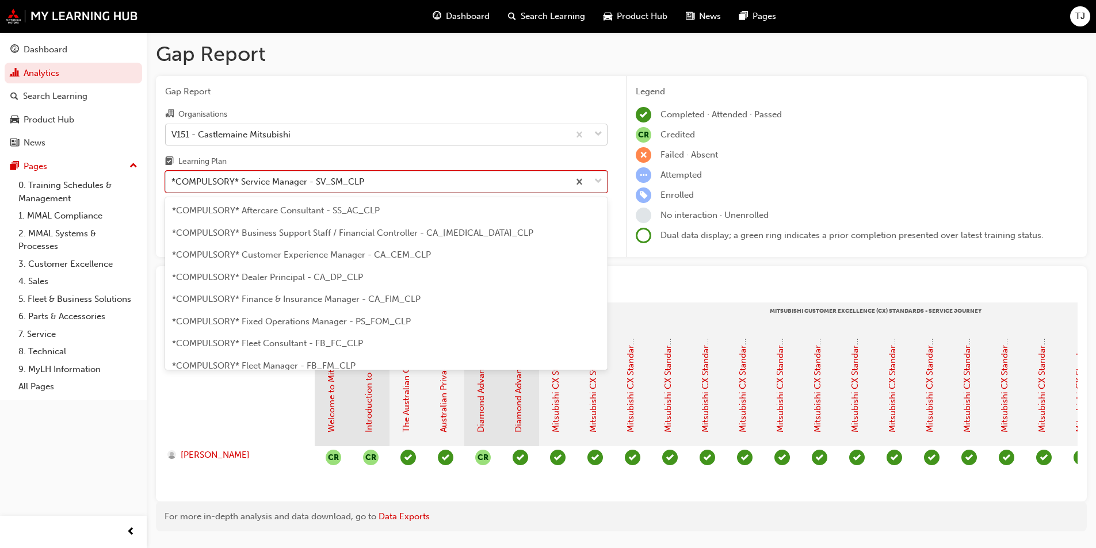
scroll to position [281, 0]
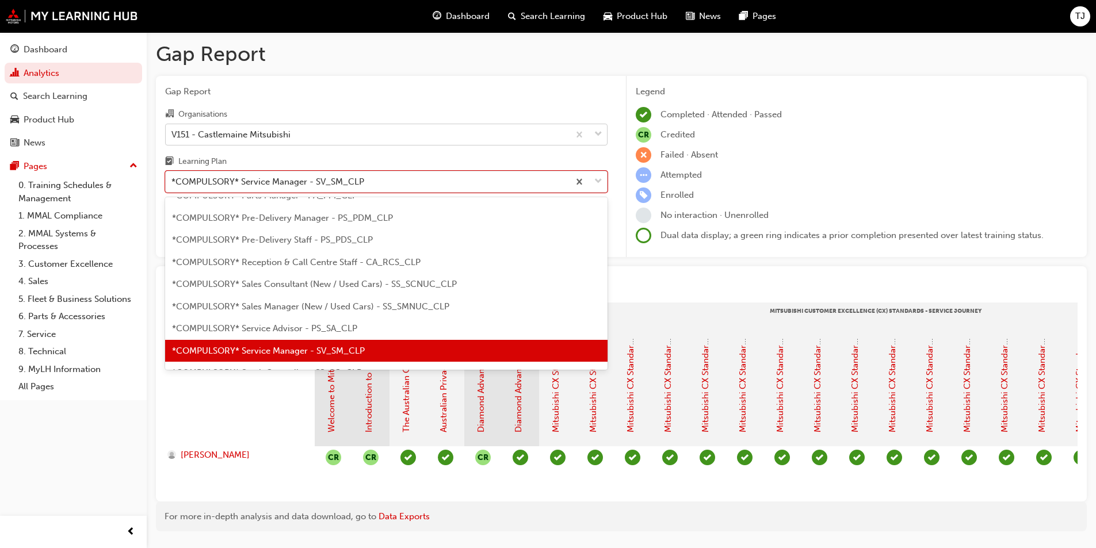
click at [252, 408] on div at bounding box center [240, 388] width 150 height 115
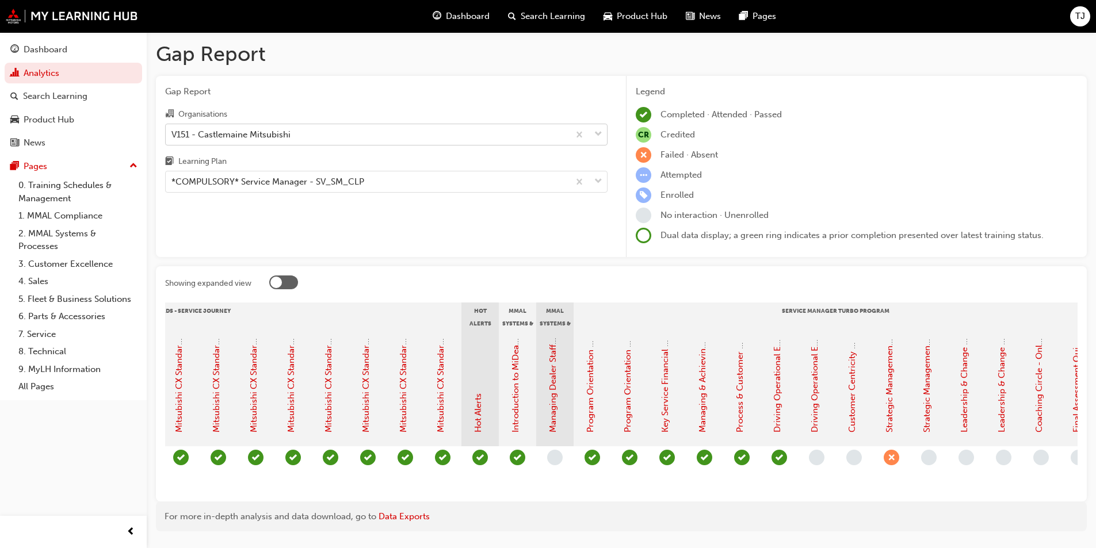
scroll to position [0, 882]
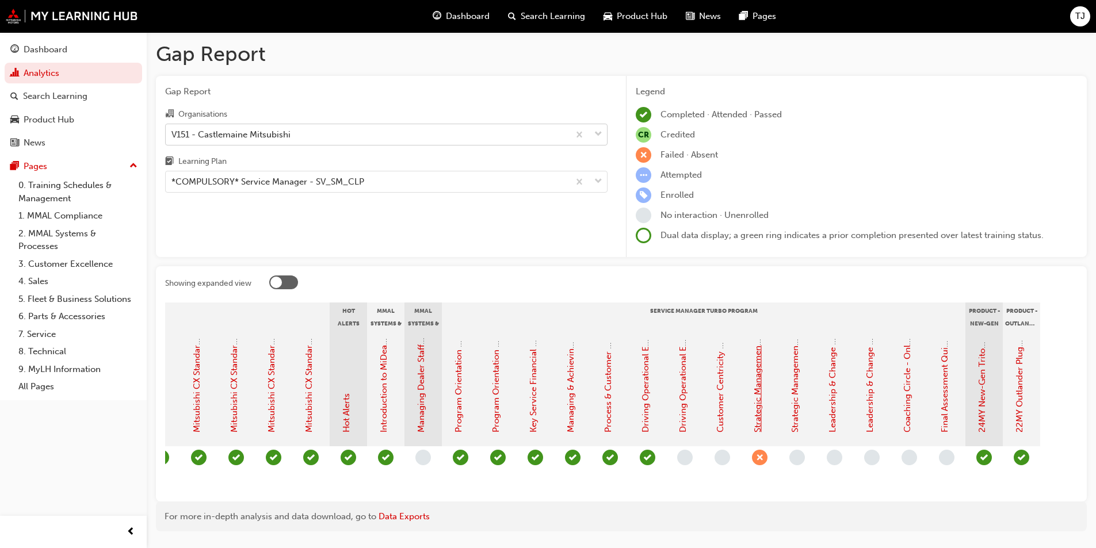
click at [759, 409] on link "Strategic Management - Online Instructor Led Session (Service Manager Turbo Pro…" at bounding box center [757, 256] width 10 height 353
click at [833, 395] on link "Leadership & Change Management + Staff Management, Retention & Wellbeing - Face…" at bounding box center [832, 130] width 10 height 606
click at [905, 391] on link "Coaching Circle - Online Instructor Led Session (Service Manager Turbo Program)" at bounding box center [907, 268] width 10 height 327
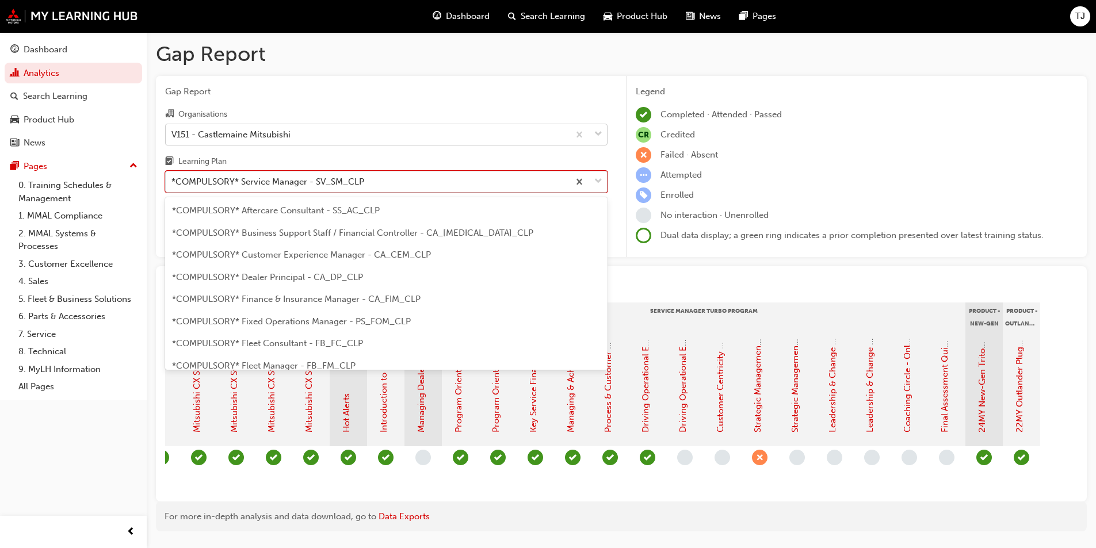
click at [270, 175] on div "*COMPULSORY* Service Manager - SV_SM_CLP" at bounding box center [267, 181] width 193 height 13
click at [173, 177] on input "Learning Plan option *COMPULSORY* Service Manager - SV_SM_CLP, selected. option…" at bounding box center [171, 182] width 1 height 10
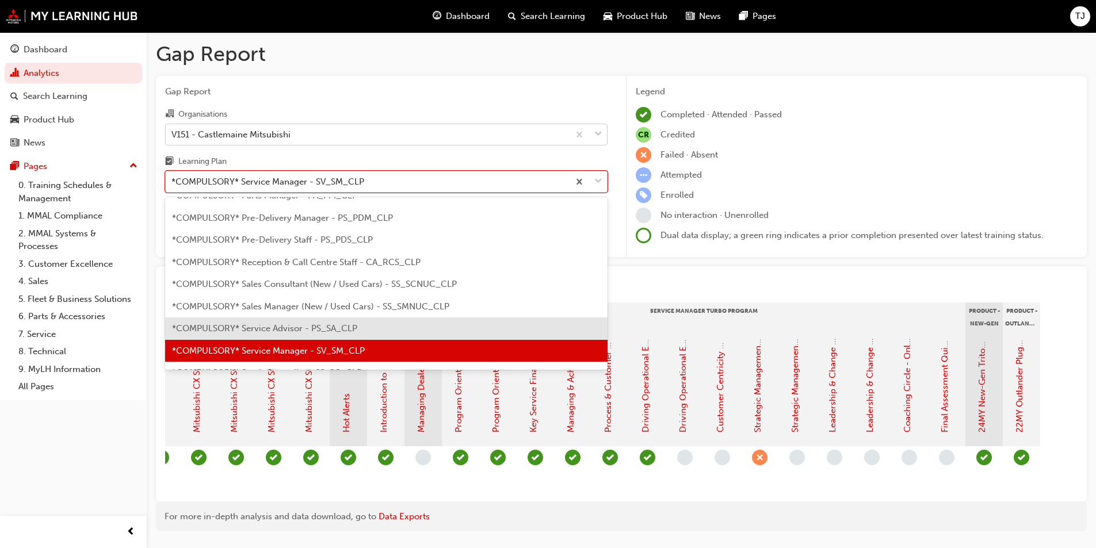
click at [277, 328] on span "*COMPULSORY* Service Advisor - PS_SA_CLP" at bounding box center [264, 328] width 185 height 10
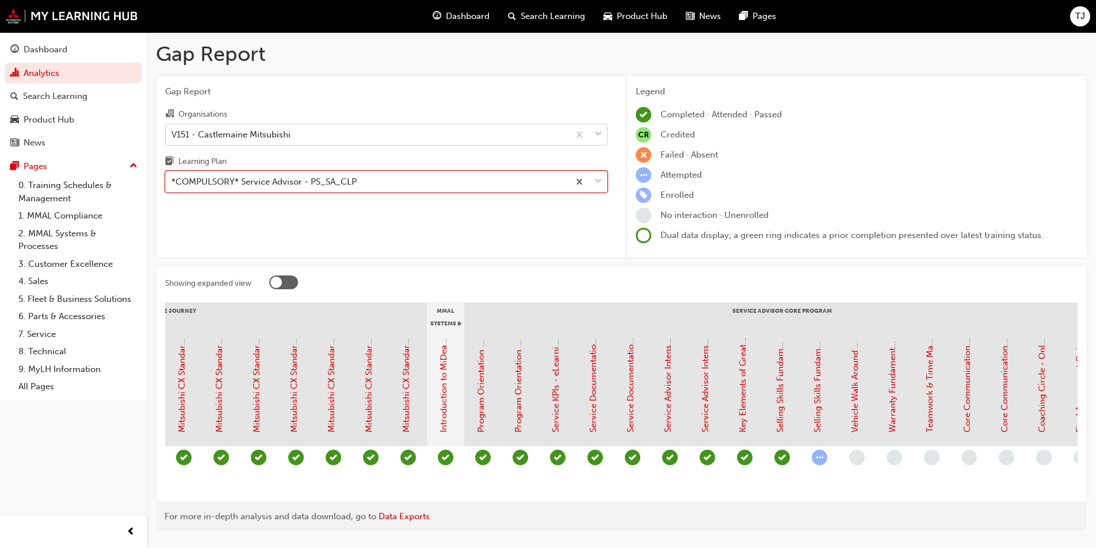
scroll to position [0, 957]
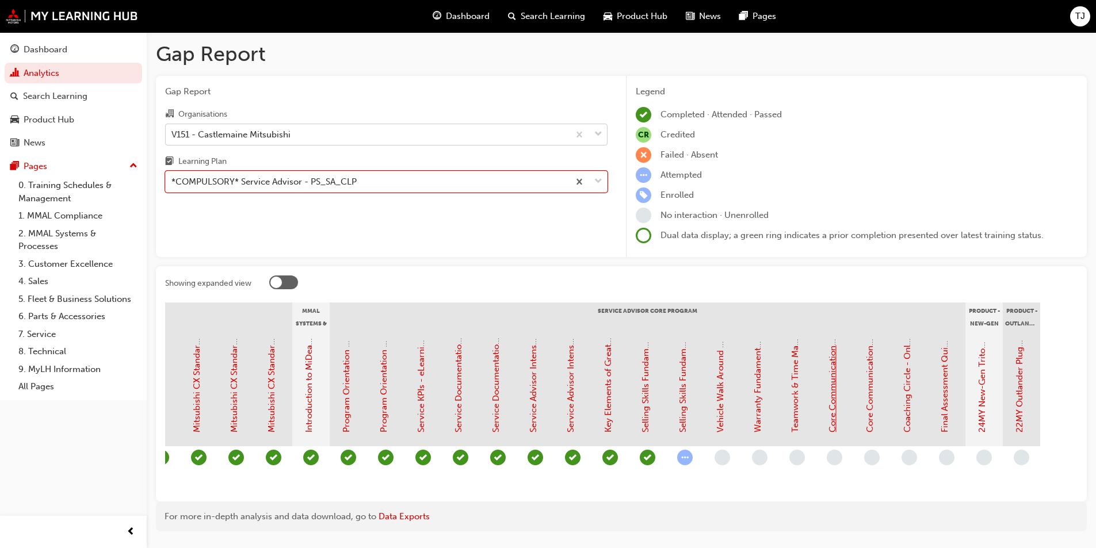
click at [833, 403] on link "Core Communication Skills - Face to Face Instructor Led Training (Service Advis…" at bounding box center [832, 238] width 10 height 389
click at [908, 396] on link "Coaching Circle - Online Instructor Led Training (Service Advisor Core Program)" at bounding box center [907, 272] width 10 height 321
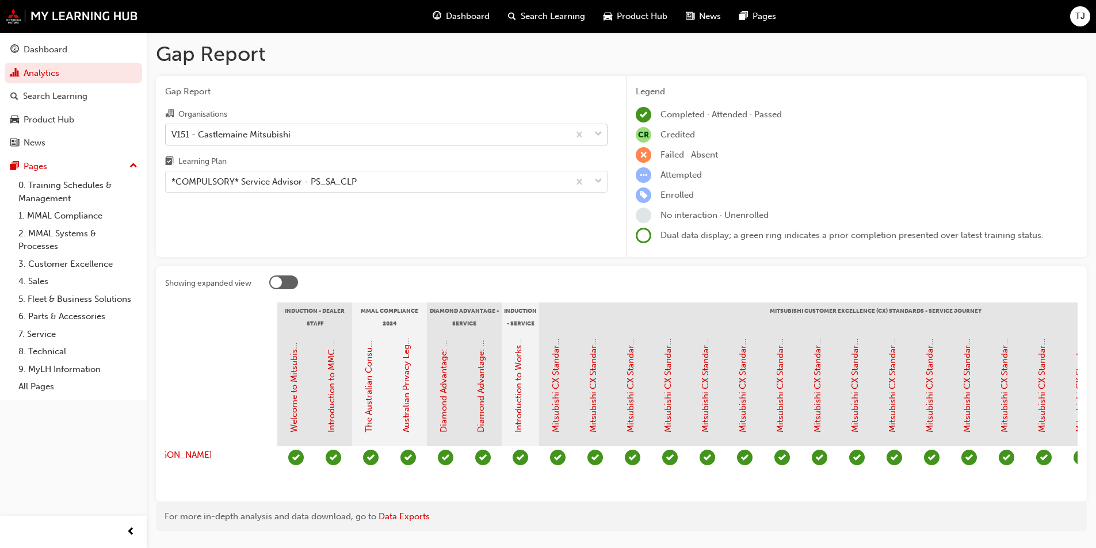
scroll to position [0, 0]
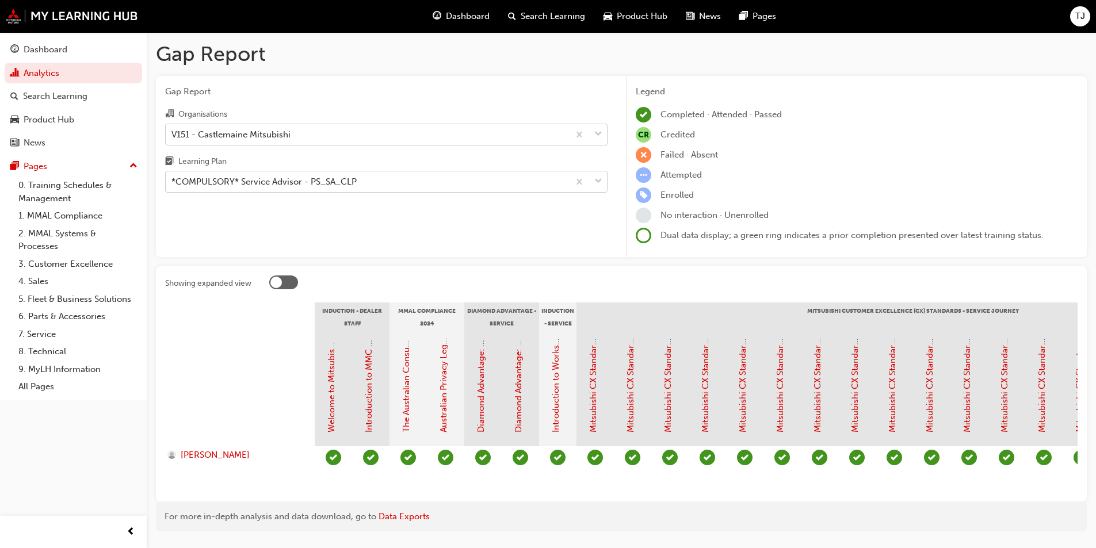
click at [249, 184] on div "*COMPULSORY* Service Advisor - PS_SA_CLP" at bounding box center [263, 181] width 185 height 13
click at [173, 184] on input "Learning Plan *COMPULSORY* Service Advisor - PS_SA_CLP" at bounding box center [171, 182] width 1 height 10
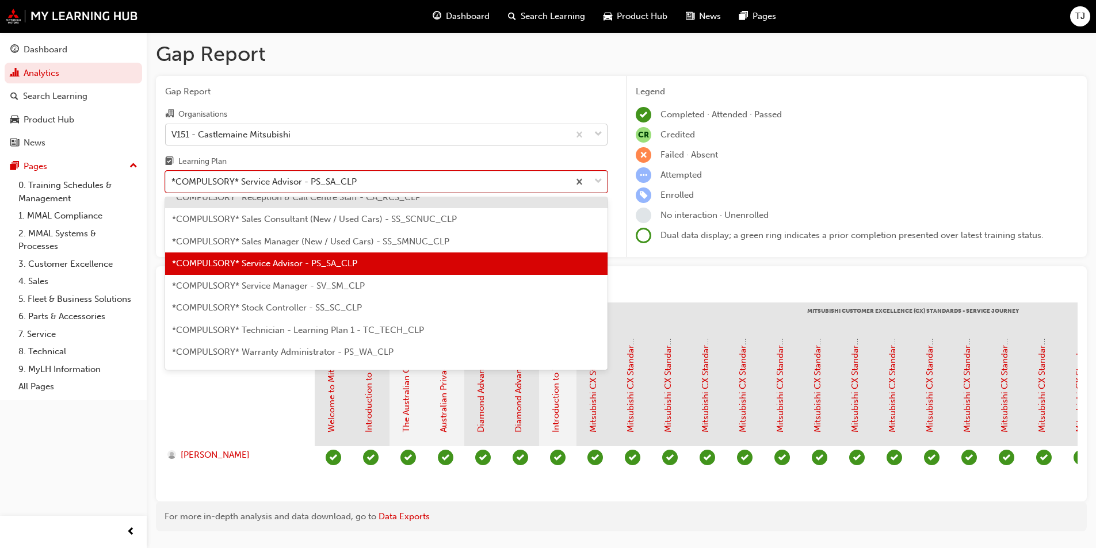
scroll to position [373, 0]
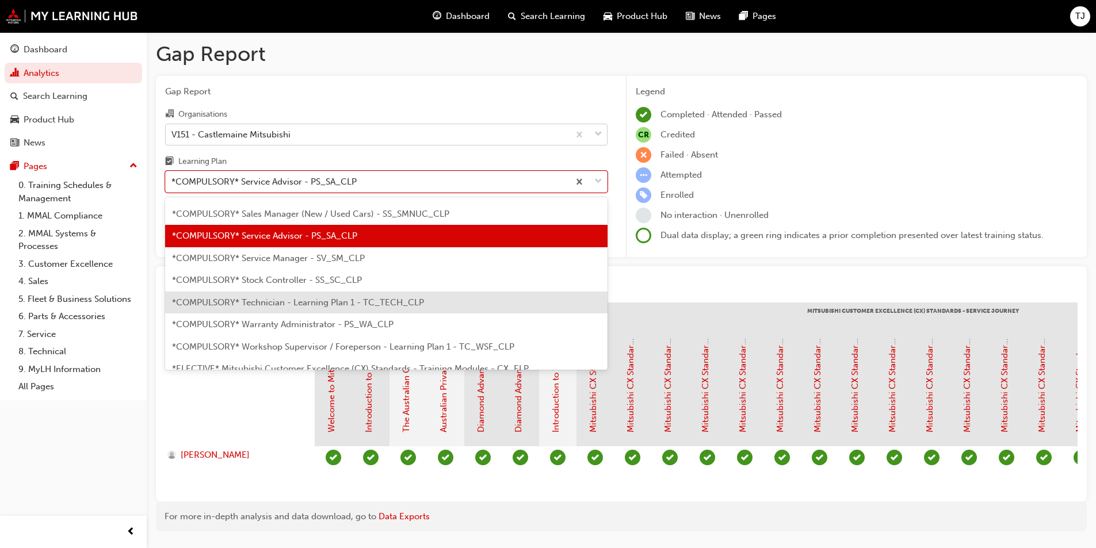
click at [277, 301] on span "*COMPULSORY* Technician - Learning Plan 1 - TC_TECH_CLP" at bounding box center [298, 302] width 252 height 10
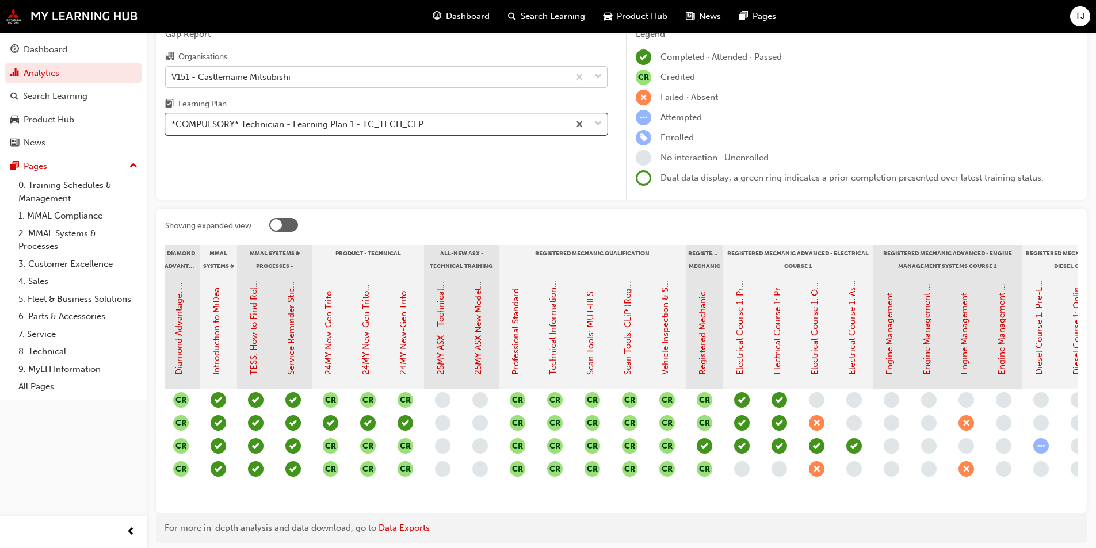
scroll to position [0, 388]
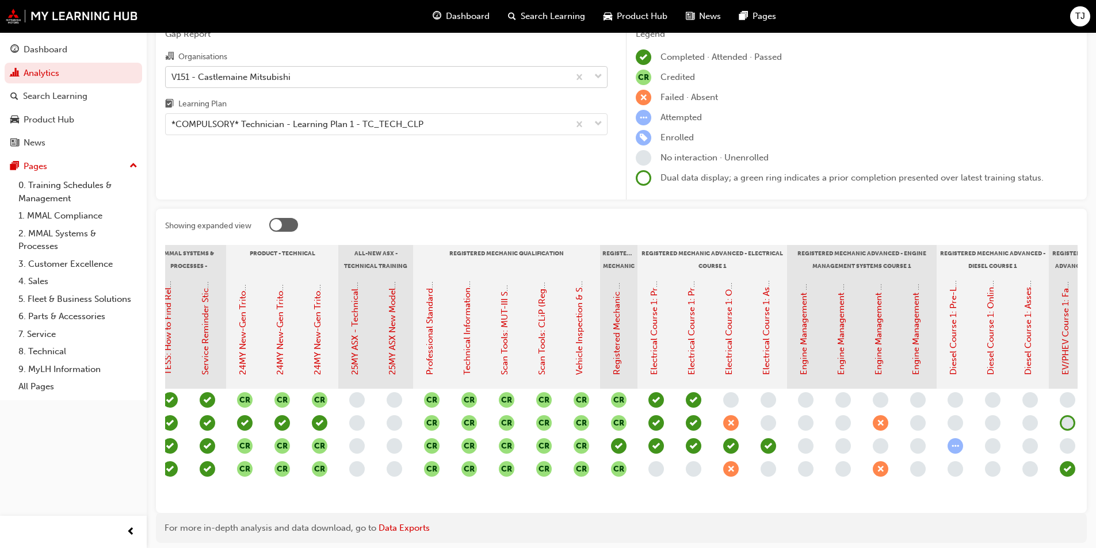
click at [280, 159] on div "Gap Report Organisations V151 - Castlemaine Mitsubishi Learning Plan *COMPULSOR…" at bounding box center [386, 109] width 461 height 182
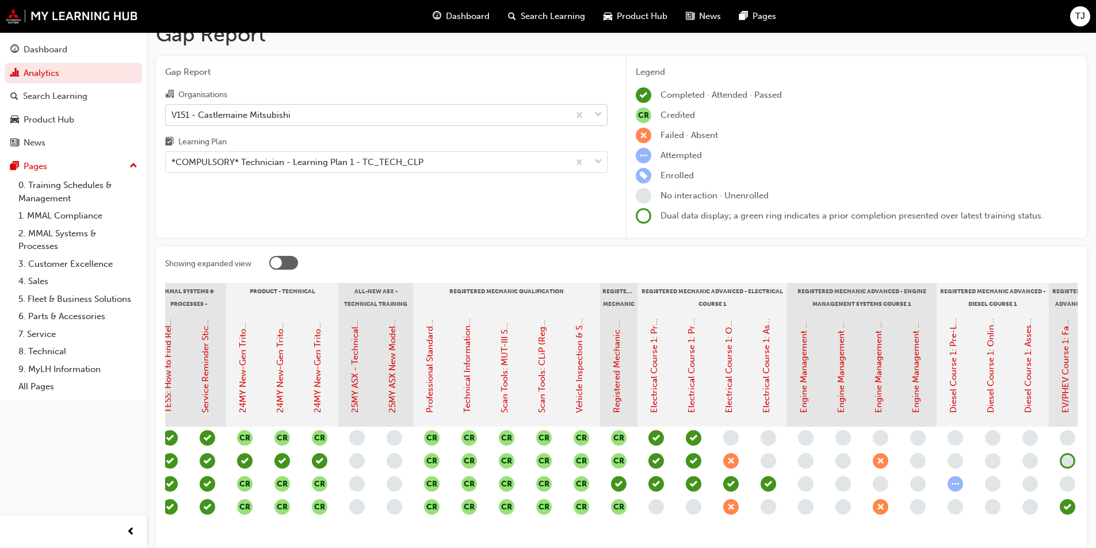
scroll to position [0, 0]
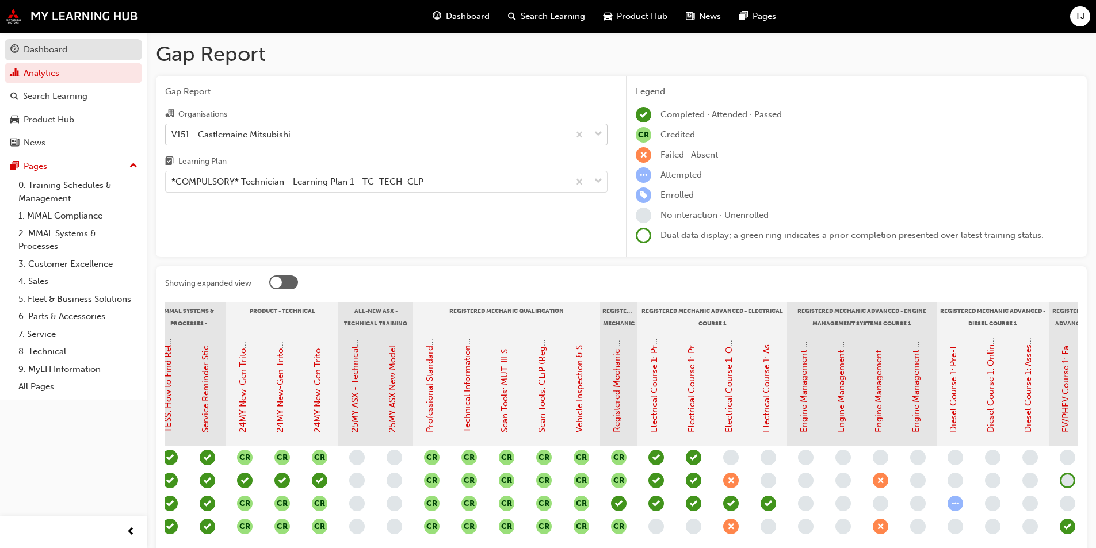
click at [28, 44] on div "Dashboard" at bounding box center [46, 49] width 44 height 13
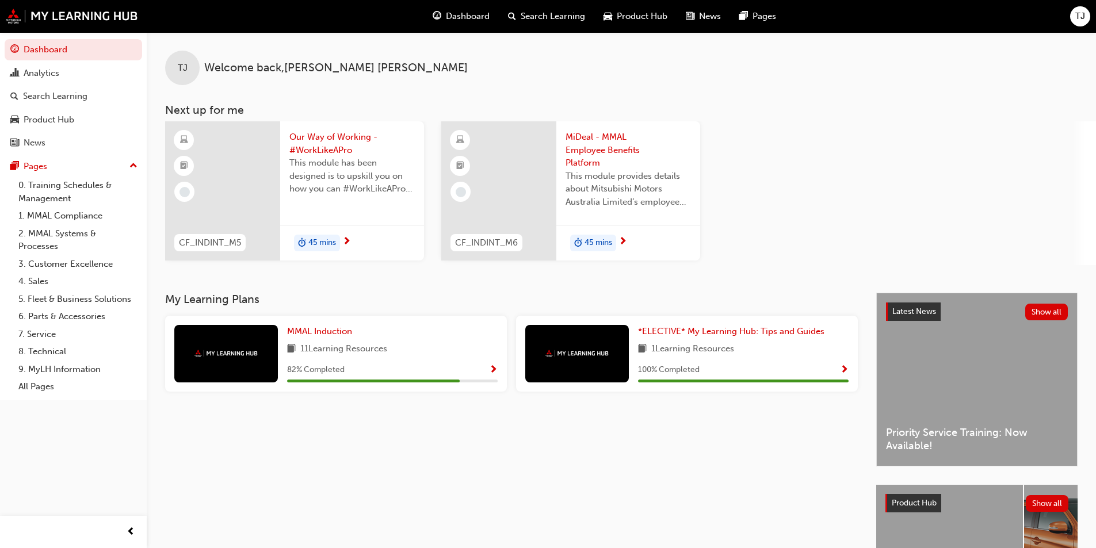
scroll to position [135, 0]
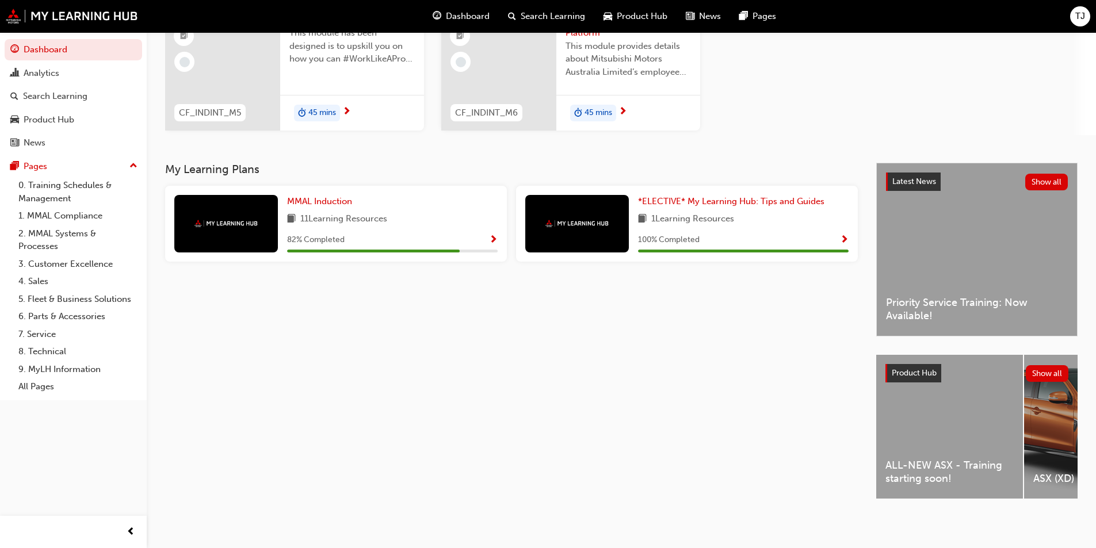
click at [901, 445] on div "ALL-NEW ASX - Training starting soon!" at bounding box center [949, 427] width 147 height 144
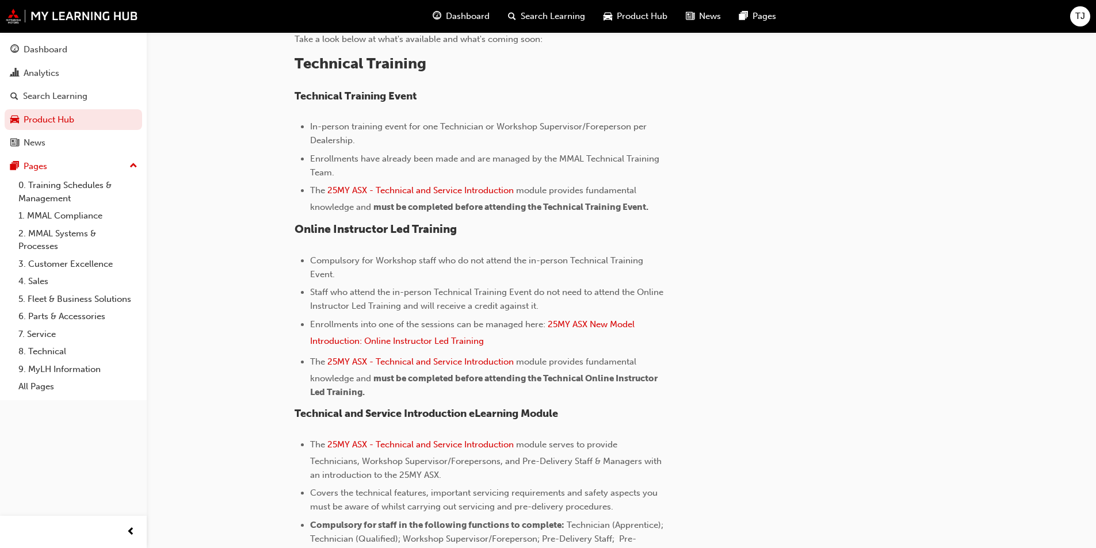
scroll to position [426, 0]
click at [449, 365] on span "25MY ASX - Technical and Service Introduction" at bounding box center [420, 363] width 186 height 10
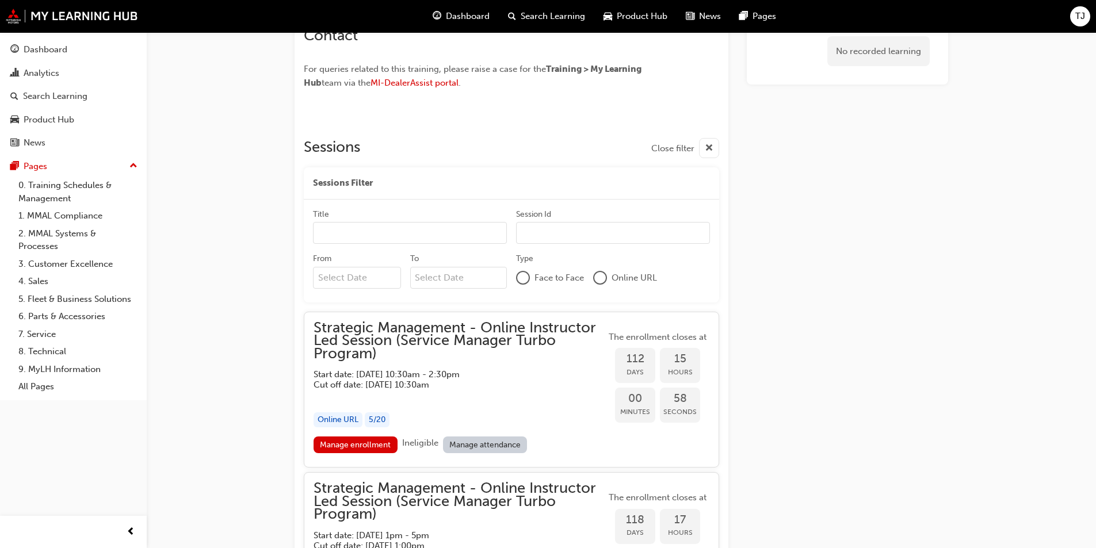
scroll to position [805, 0]
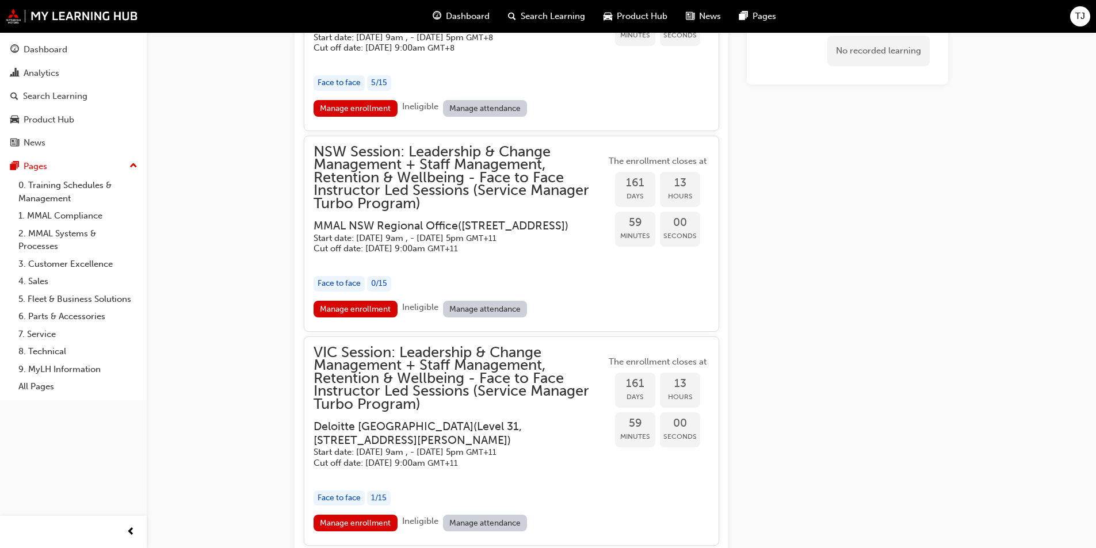
scroll to position [2416, 0]
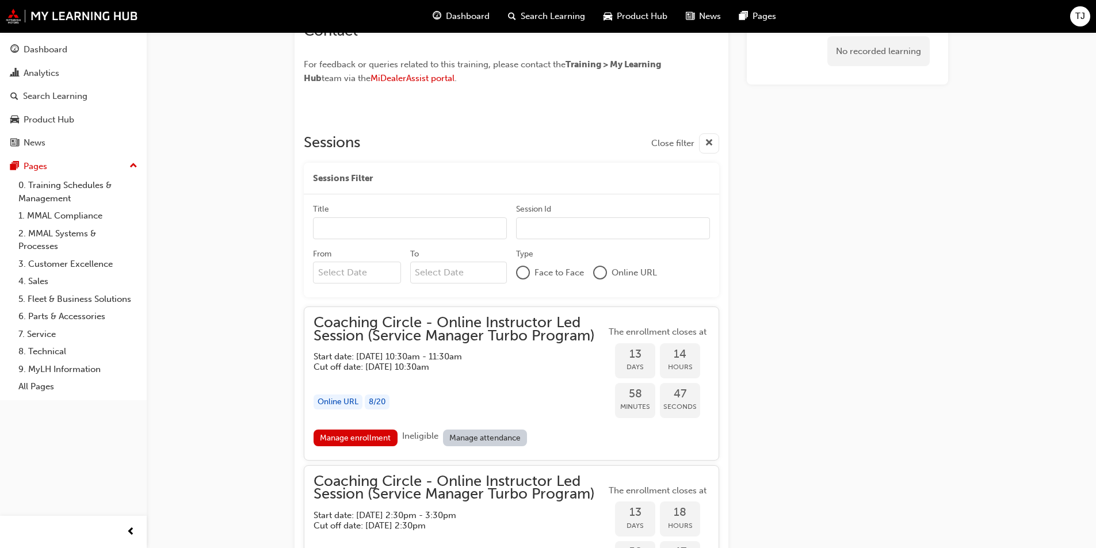
scroll to position [852, 0]
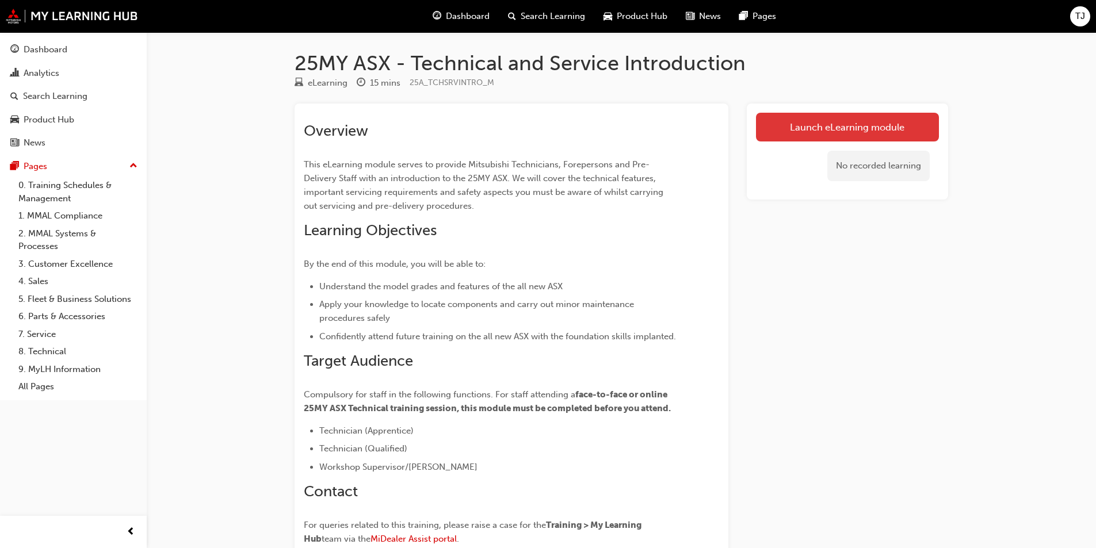
click at [801, 124] on link "Launch eLearning module" at bounding box center [847, 127] width 183 height 29
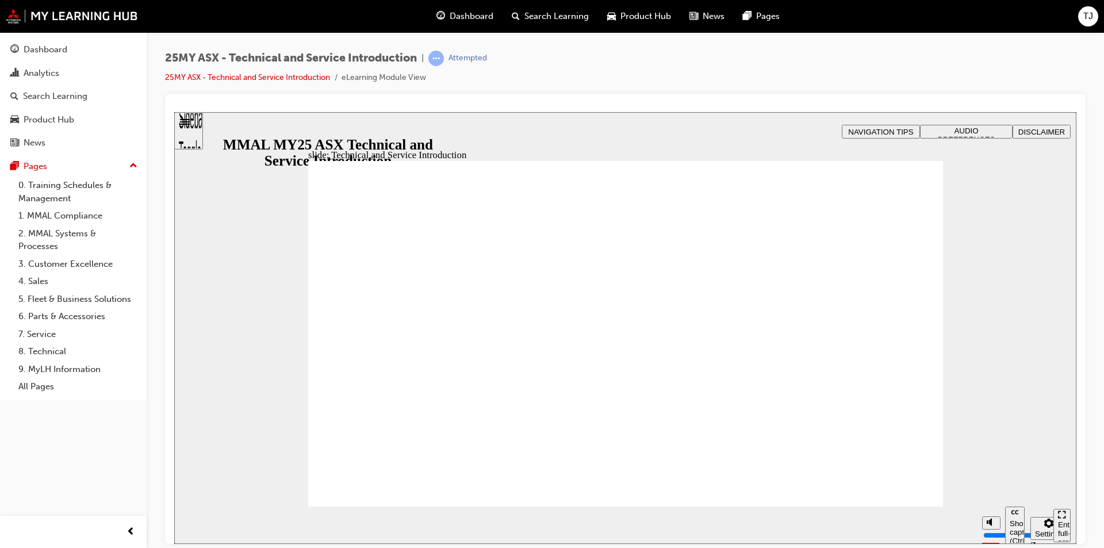
click at [1063, 527] on div "Enter full-screen (Ctrl+Alt+F)" at bounding box center [1062, 537] width 8 height 35
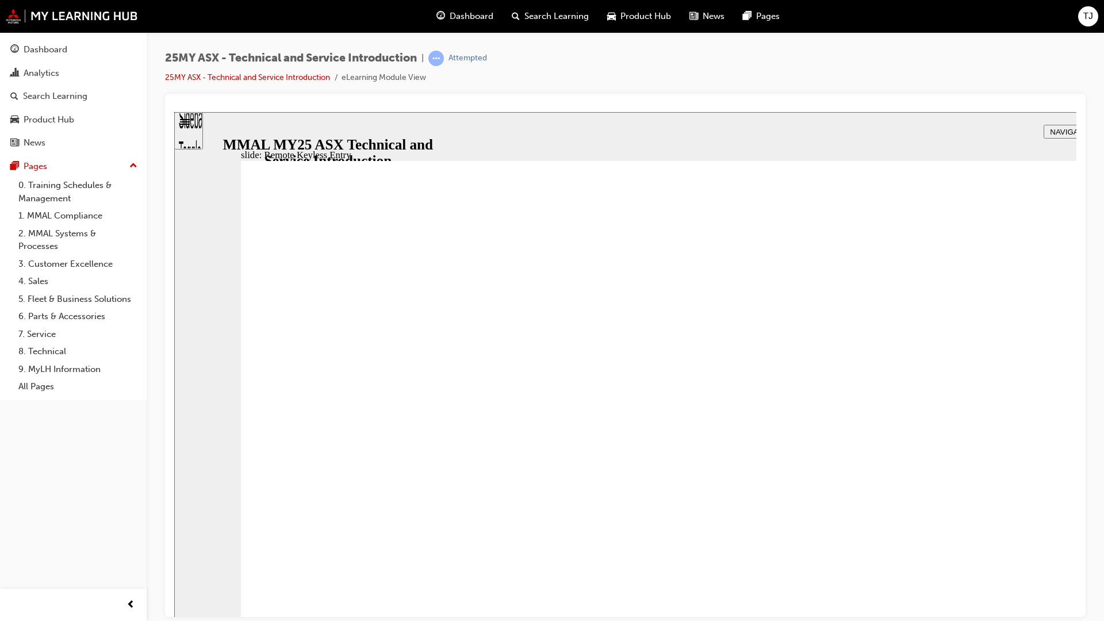
drag, startPoint x: 1162, startPoint y: 175, endPoint x: 1173, endPoint y: 186, distance: 15.1
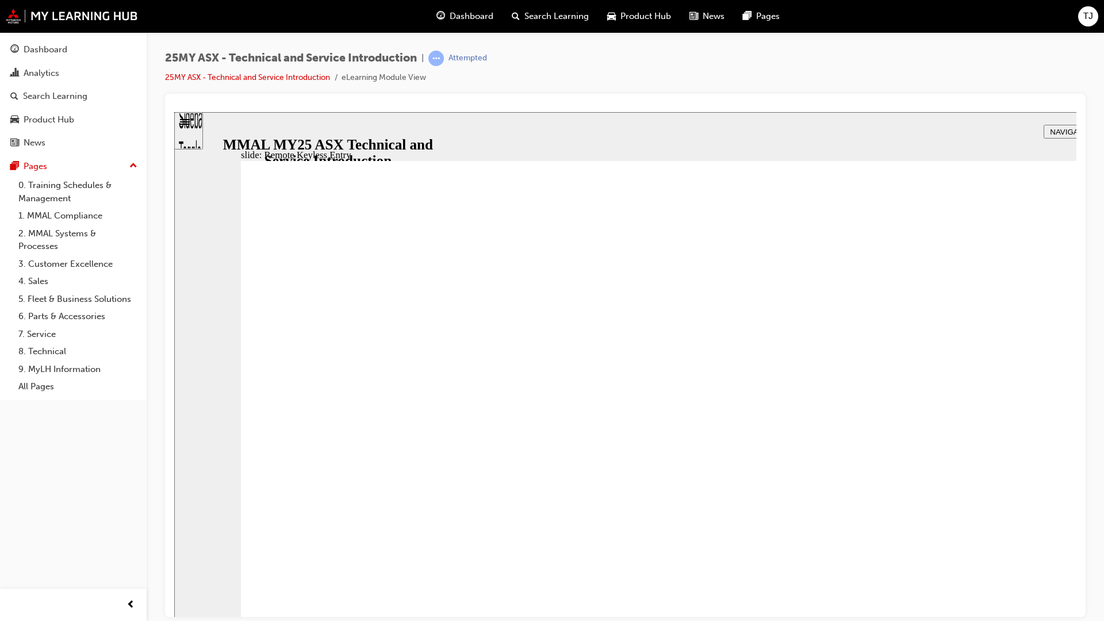
type input "21"
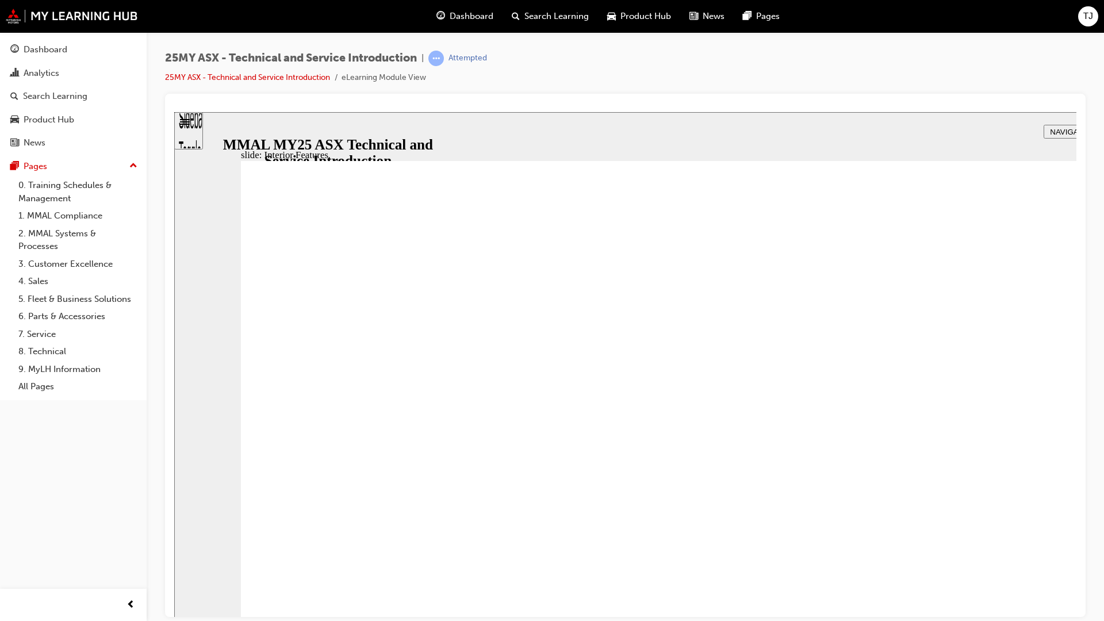
drag, startPoint x: 435, startPoint y: 633, endPoint x: 377, endPoint y: 629, distance: 58.8
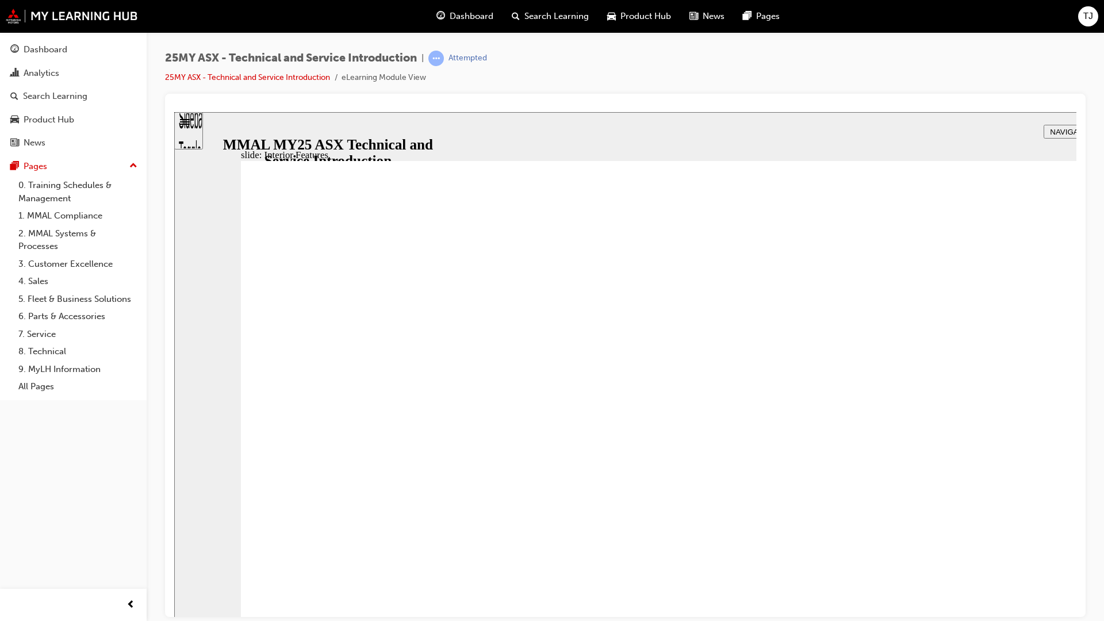
type input "17"
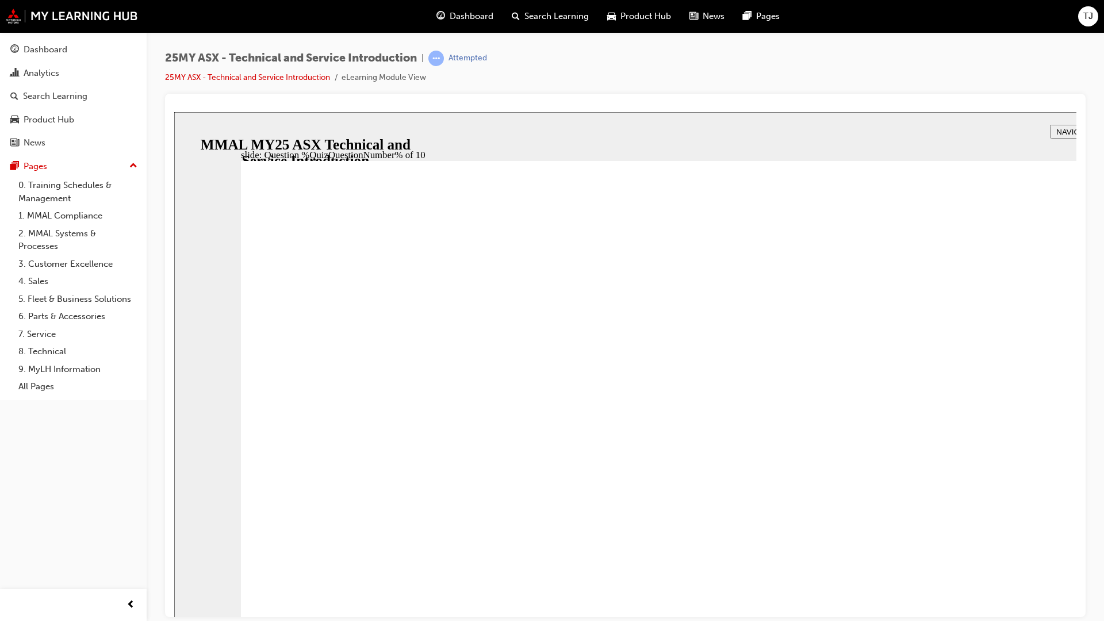
radio input "true"
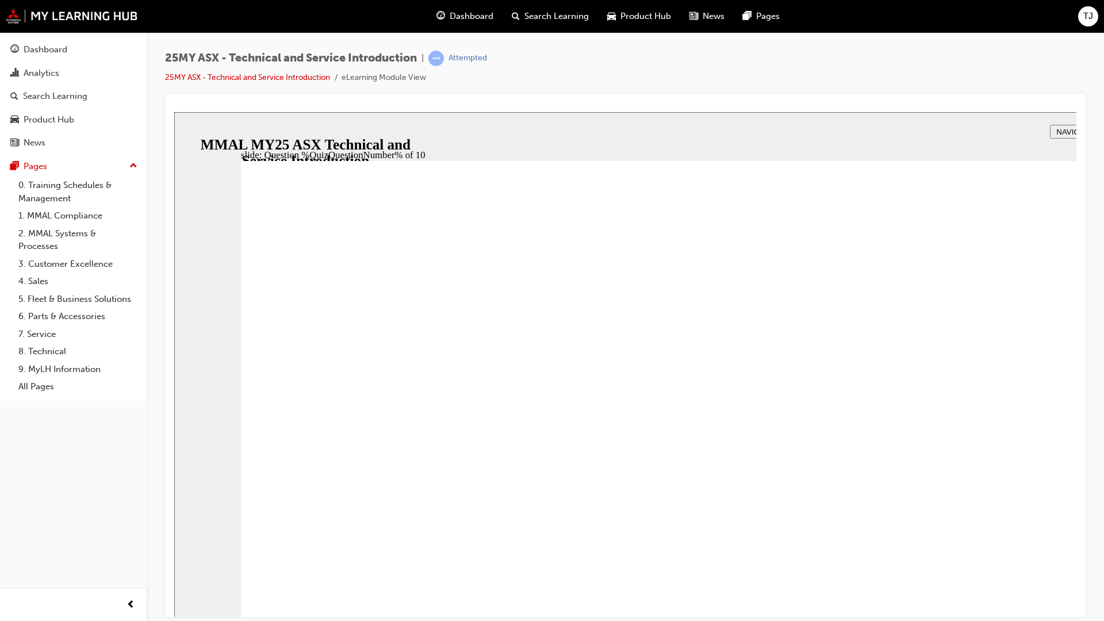
radio input "true"
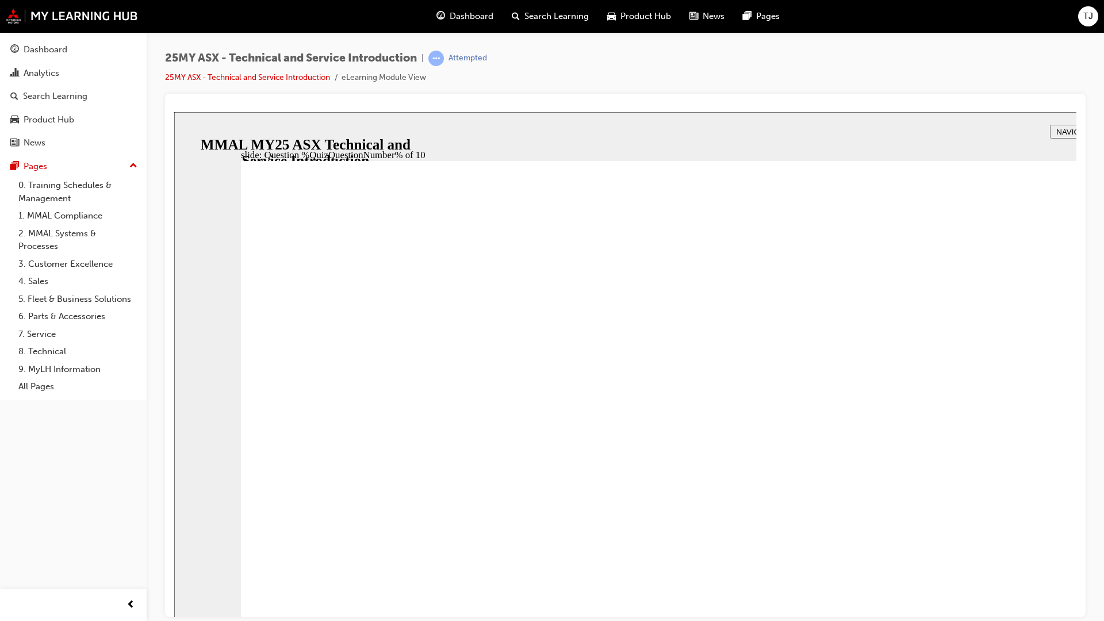
radio input "true"
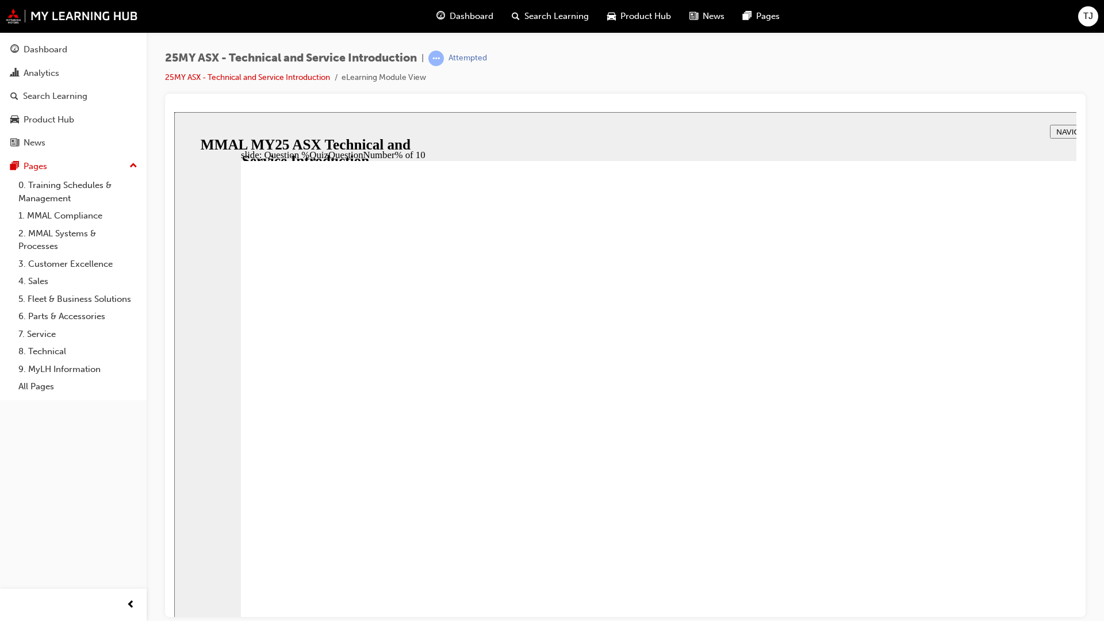
radio input "true"
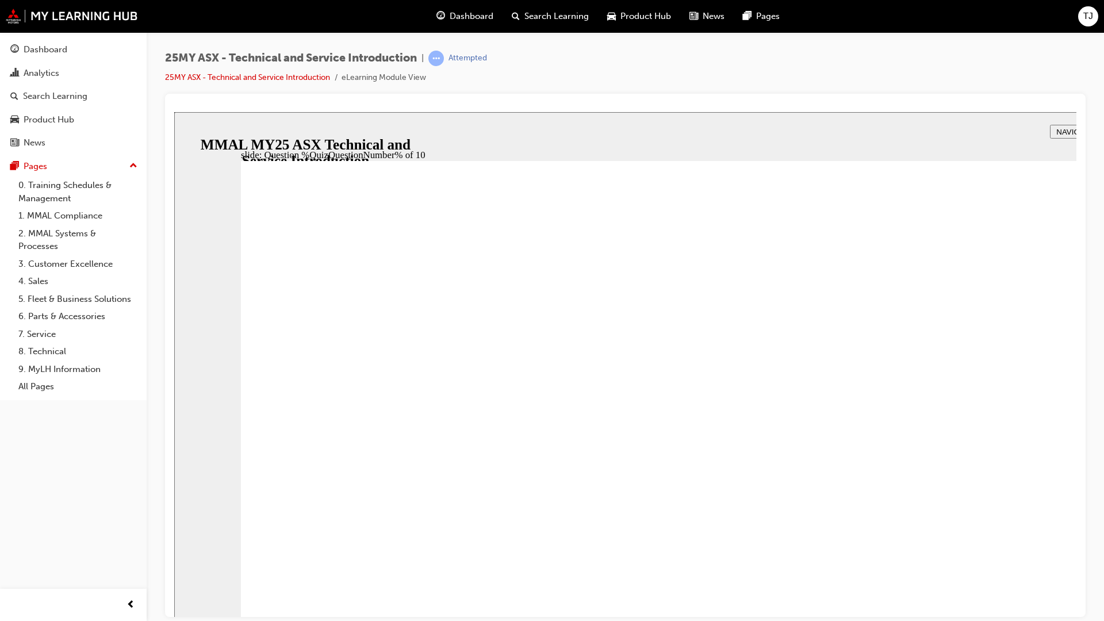
radio input "true"
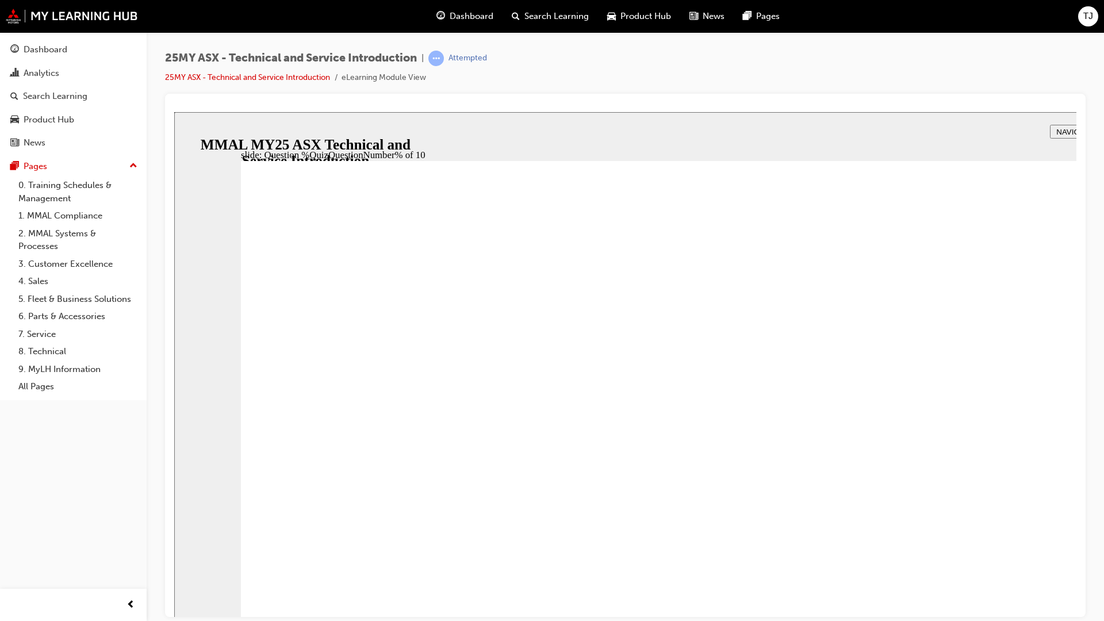
radio input "true"
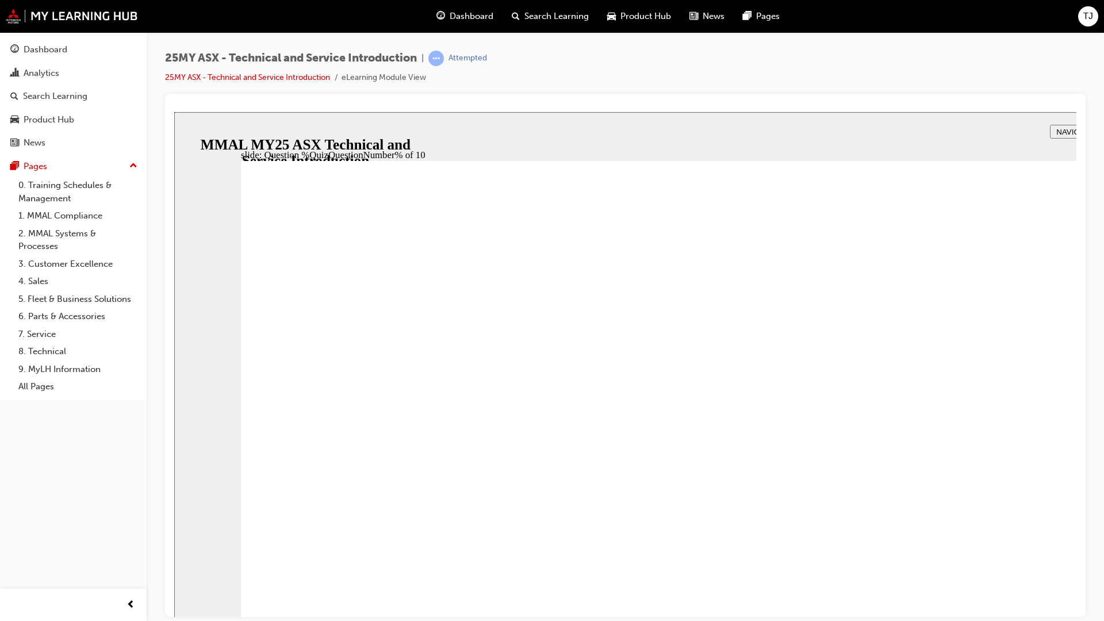
radio input "true"
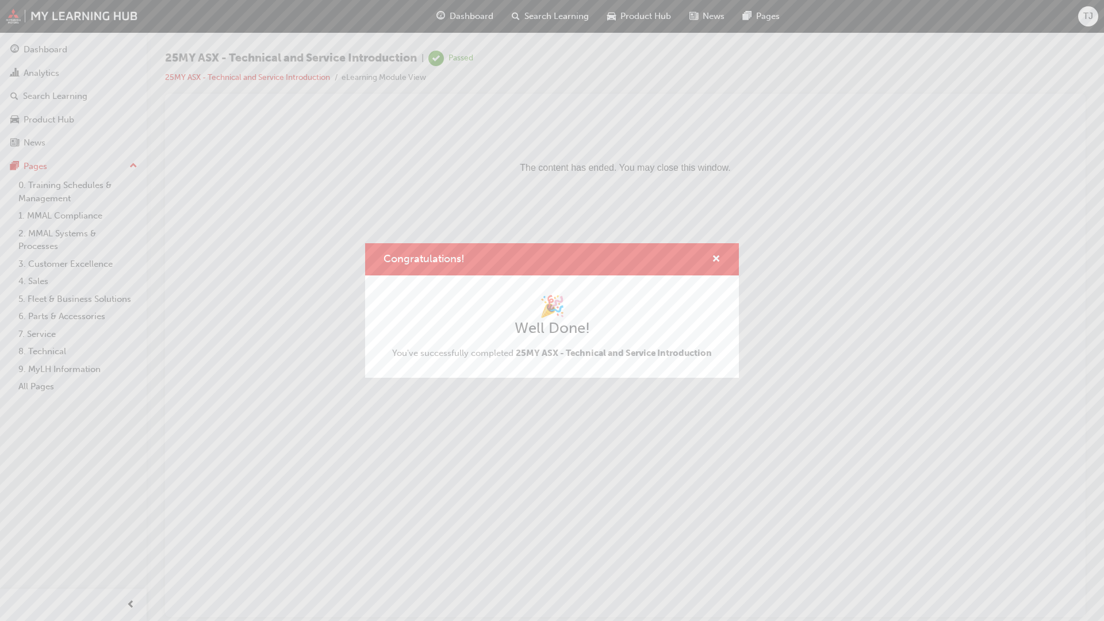
click at [767, 182] on html "The content has ended. You may close this window." at bounding box center [625, 147] width 902 height 70
click at [890, 182] on html "The content has ended. You may close this window." at bounding box center [625, 147] width 902 height 70
drag, startPoint x: 978, startPoint y: 714, endPoint x: 959, endPoint y: 700, distance: 23.8
click at [977, 182] on html "The content has ended. You may close this window." at bounding box center [625, 147] width 902 height 70
click at [719, 182] on html "The content has ended. You may close this window." at bounding box center [625, 147] width 902 height 70
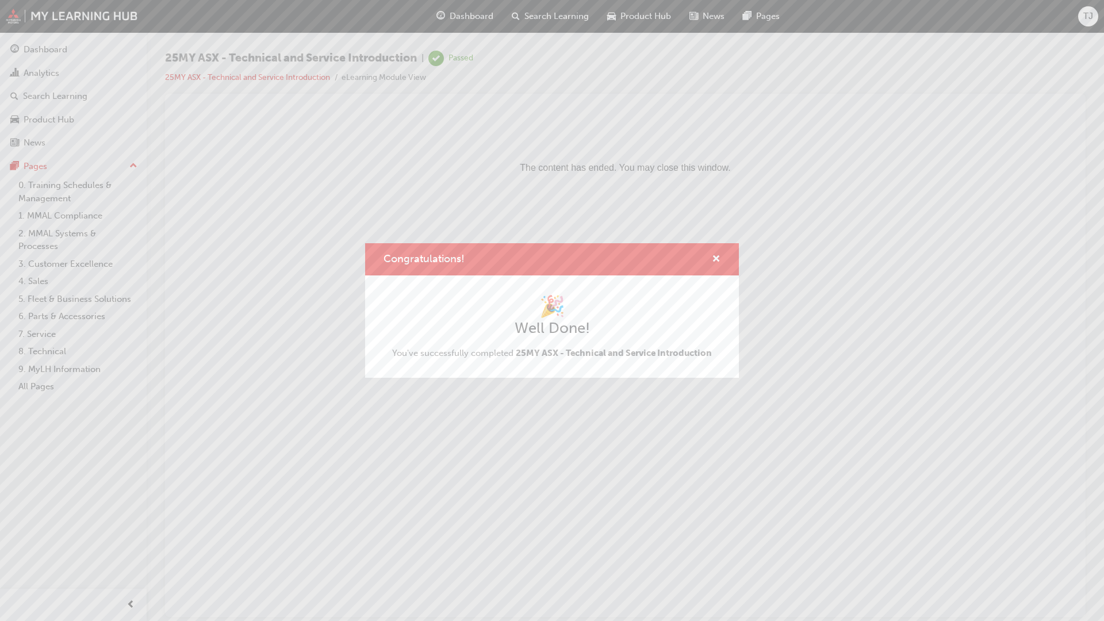
click at [720, 182] on html "The content has ended. You may close this window." at bounding box center [625, 147] width 902 height 70
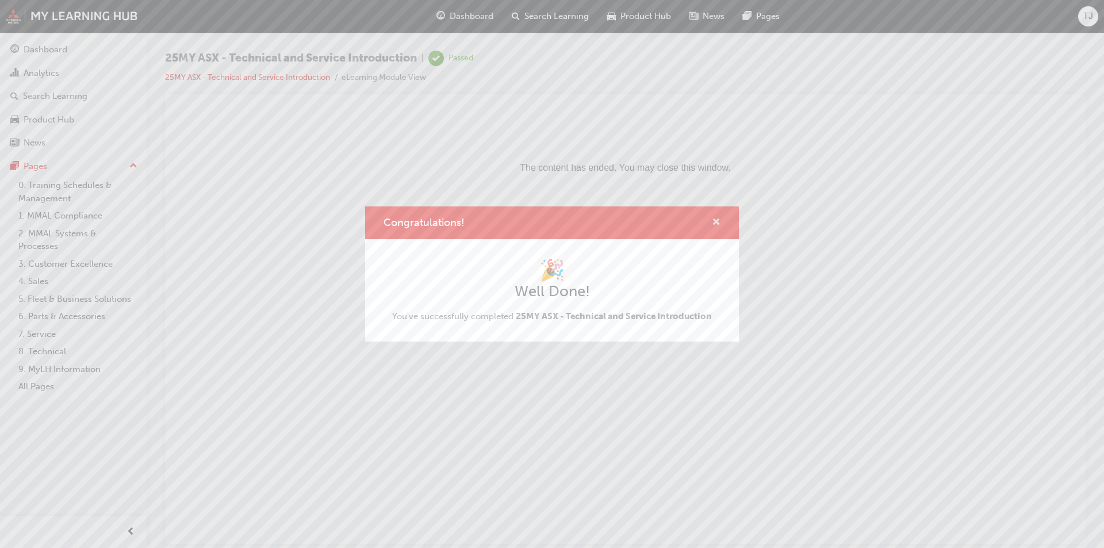
drag, startPoint x: 715, startPoint y: 220, endPoint x: 592, endPoint y: 114, distance: 162.3
click at [715, 220] on span "cross-icon" at bounding box center [716, 223] width 9 height 10
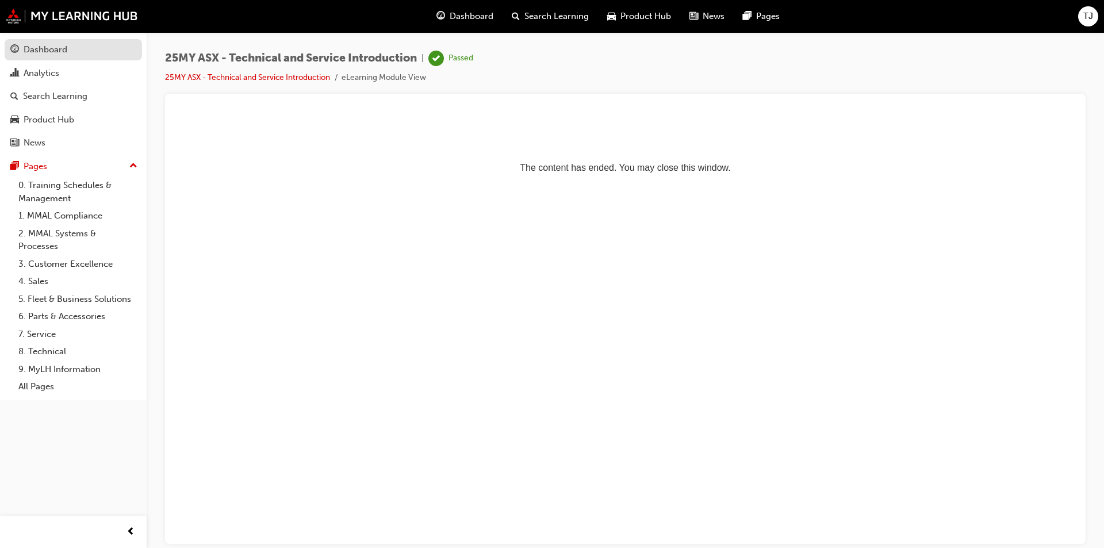
click at [48, 55] on div "Dashboard" at bounding box center [46, 49] width 44 height 13
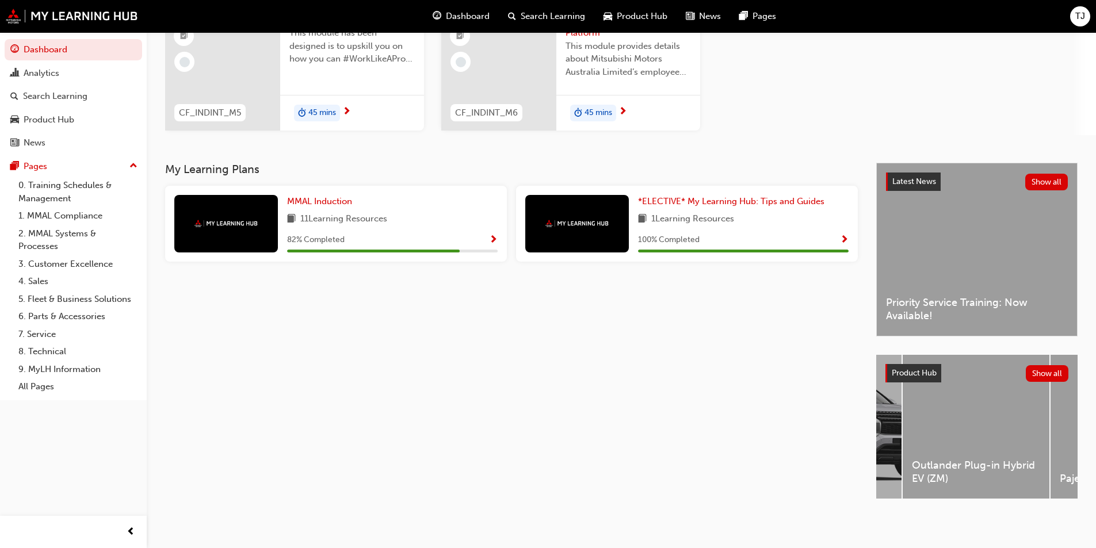
scroll to position [0, 724]
click at [975, 431] on div "Outlander Plug-in Hybrid EV (ZM)" at bounding box center [965, 427] width 147 height 144
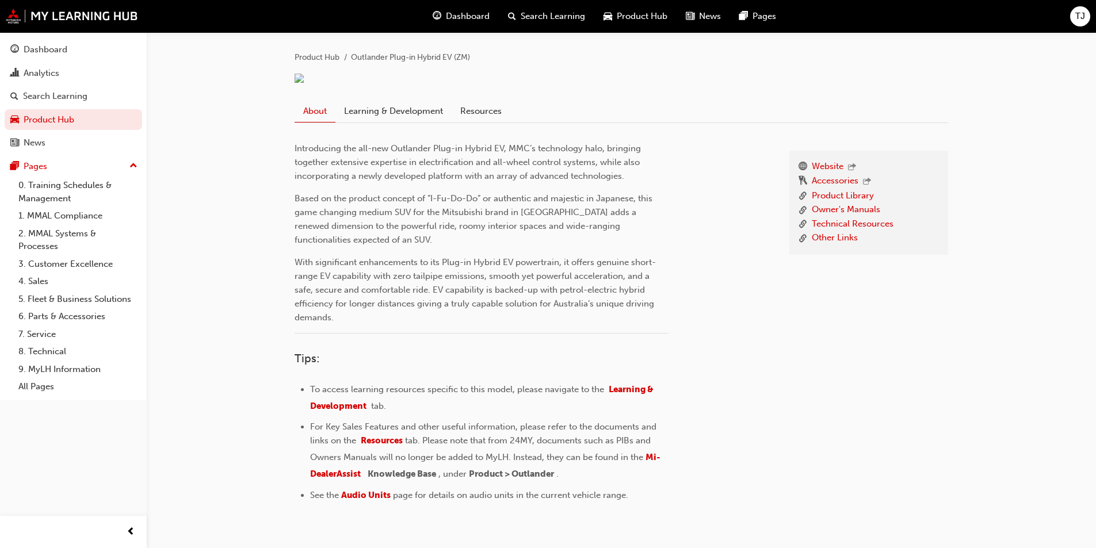
scroll to position [305, 0]
